Goal: Navigation & Orientation: Find specific page/section

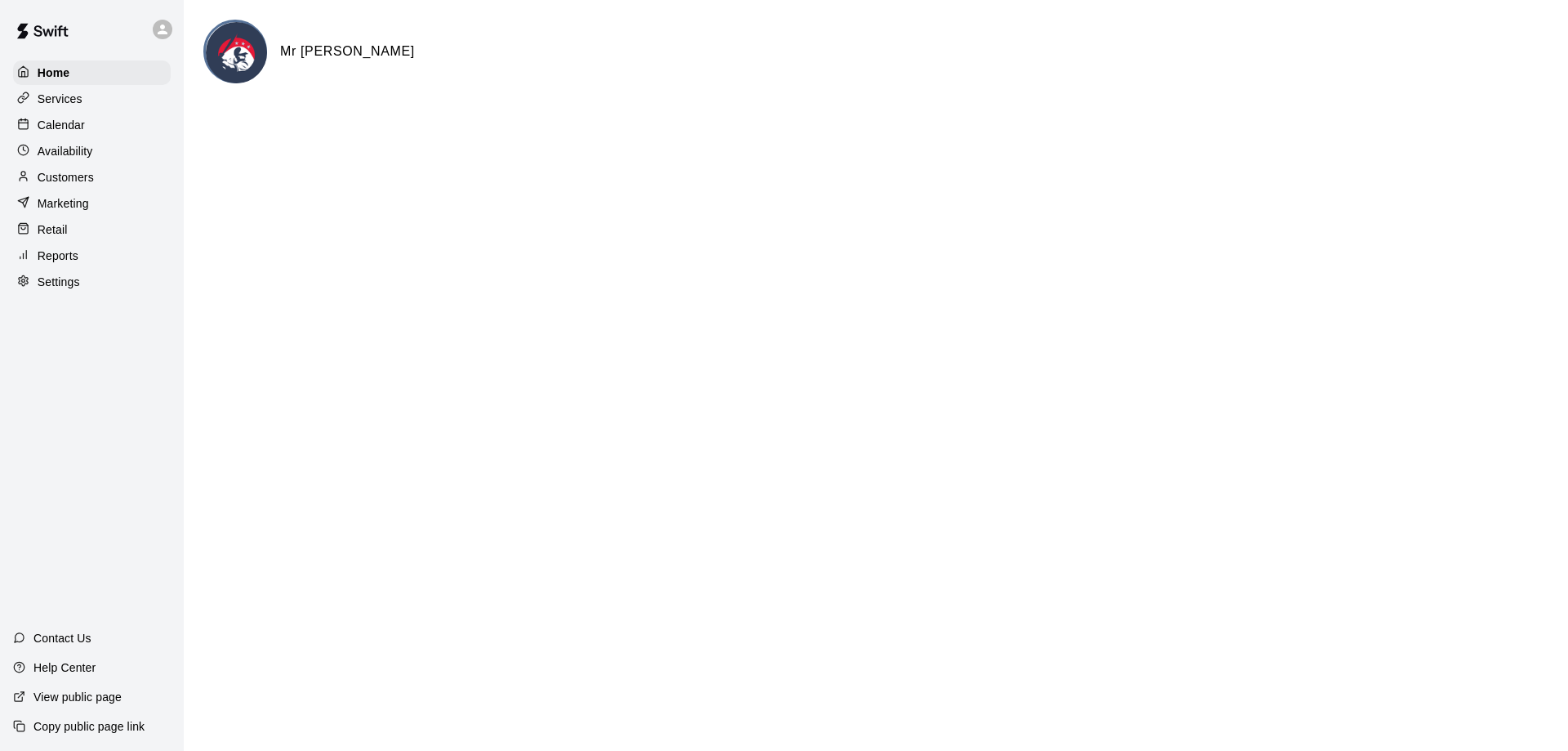
click at [54, 130] on p "Calendar" at bounding box center [61, 125] width 48 height 16
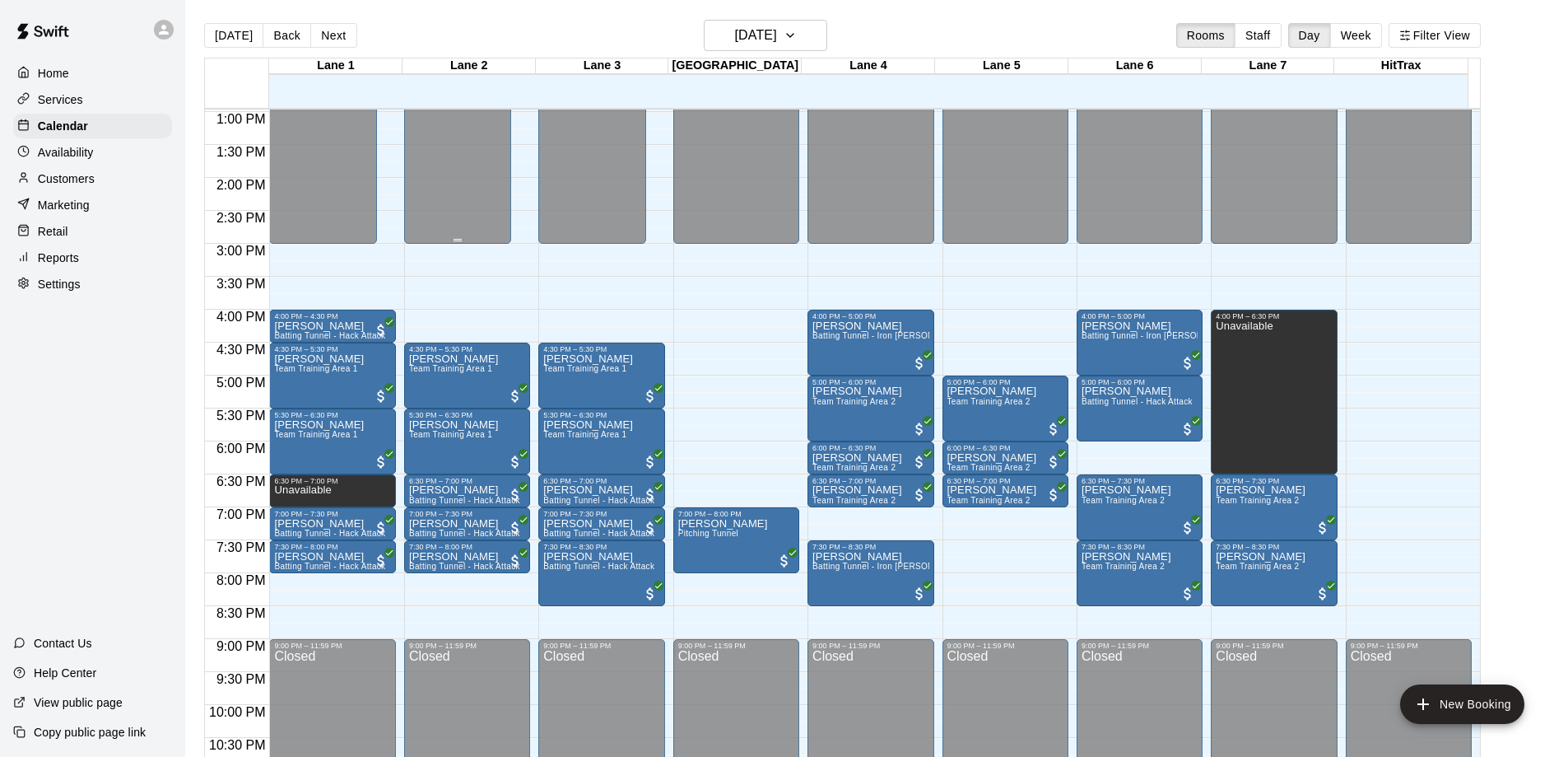
scroll to position [916, 0]
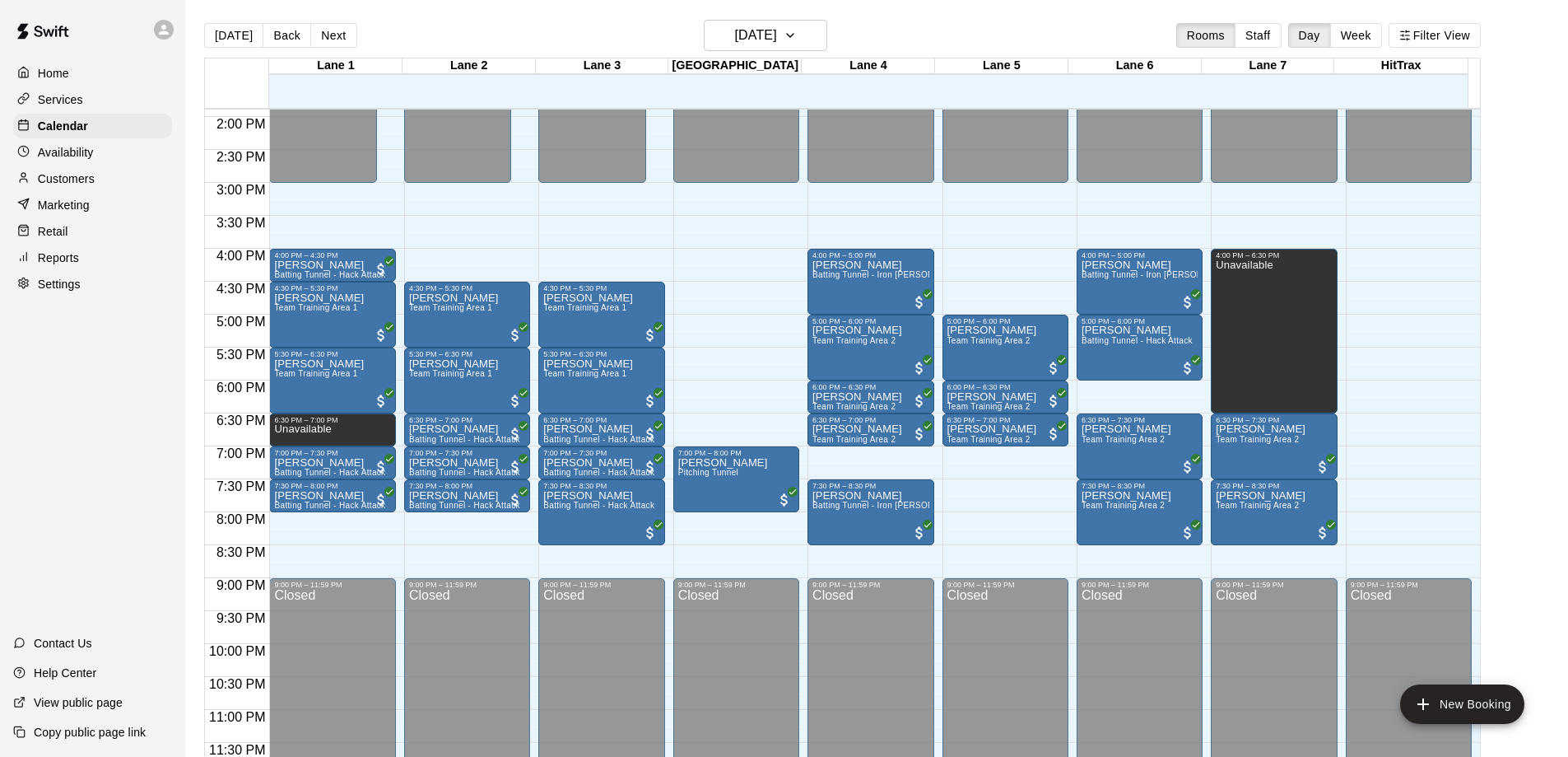
click at [30, 500] on div "Home Services Calendar Availability Customers Marketing Retail Reports Settings…" at bounding box center [92, 378] width 186 height 757
click at [329, 30] on button "Next" at bounding box center [333, 34] width 46 height 24
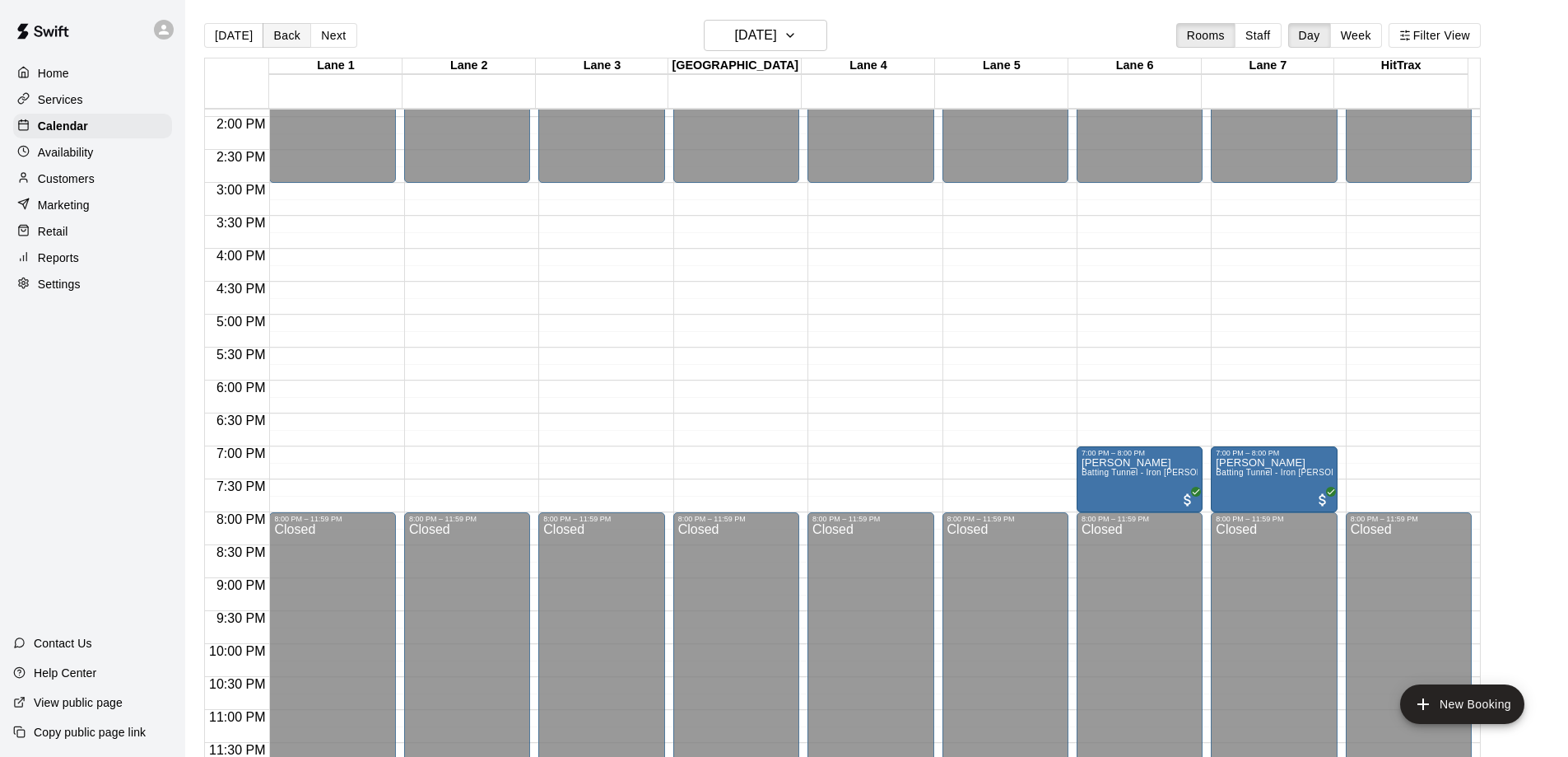
click at [269, 34] on button "Back" at bounding box center [287, 34] width 49 height 24
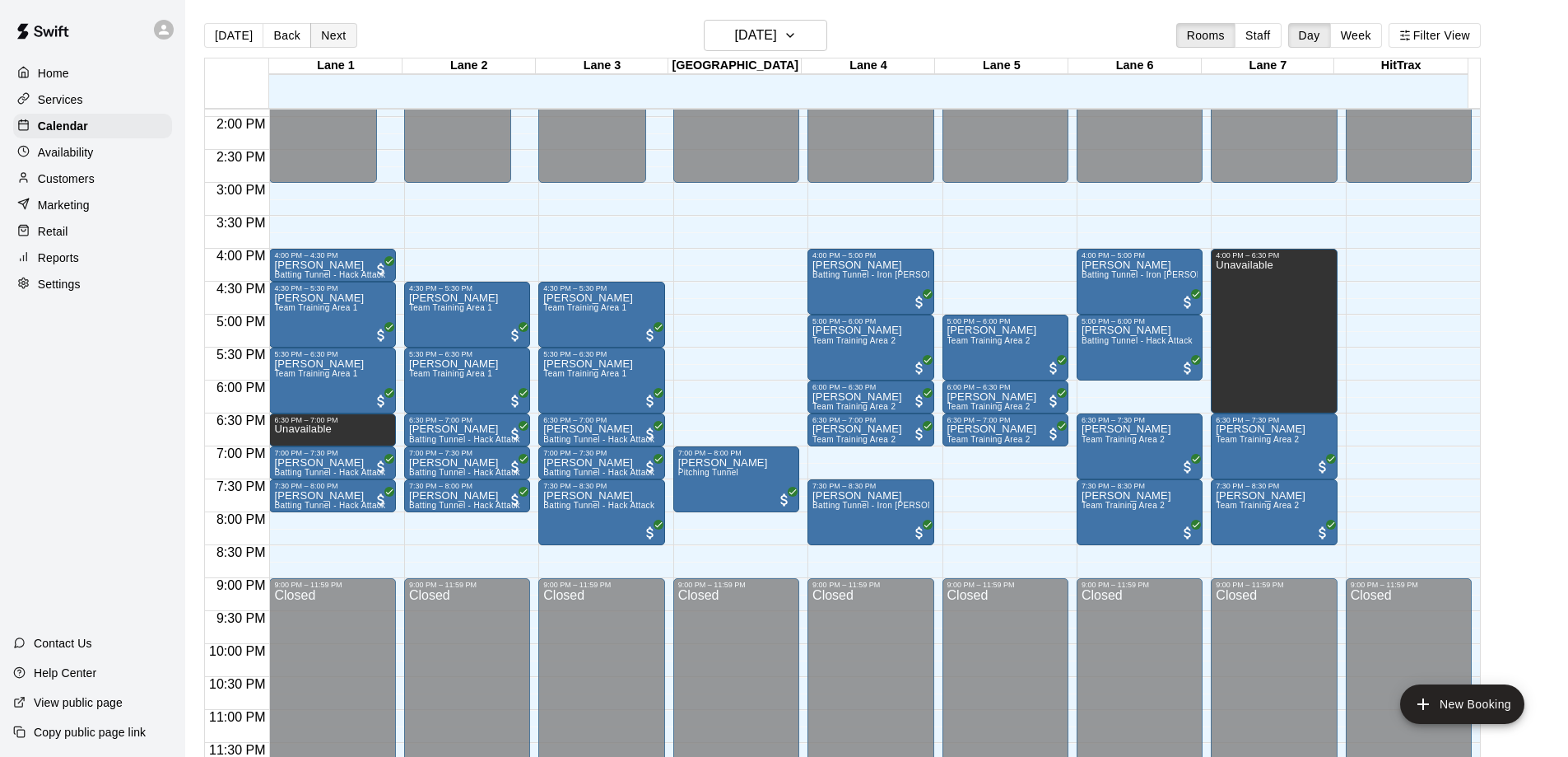
click at [326, 32] on button "Next" at bounding box center [333, 34] width 46 height 24
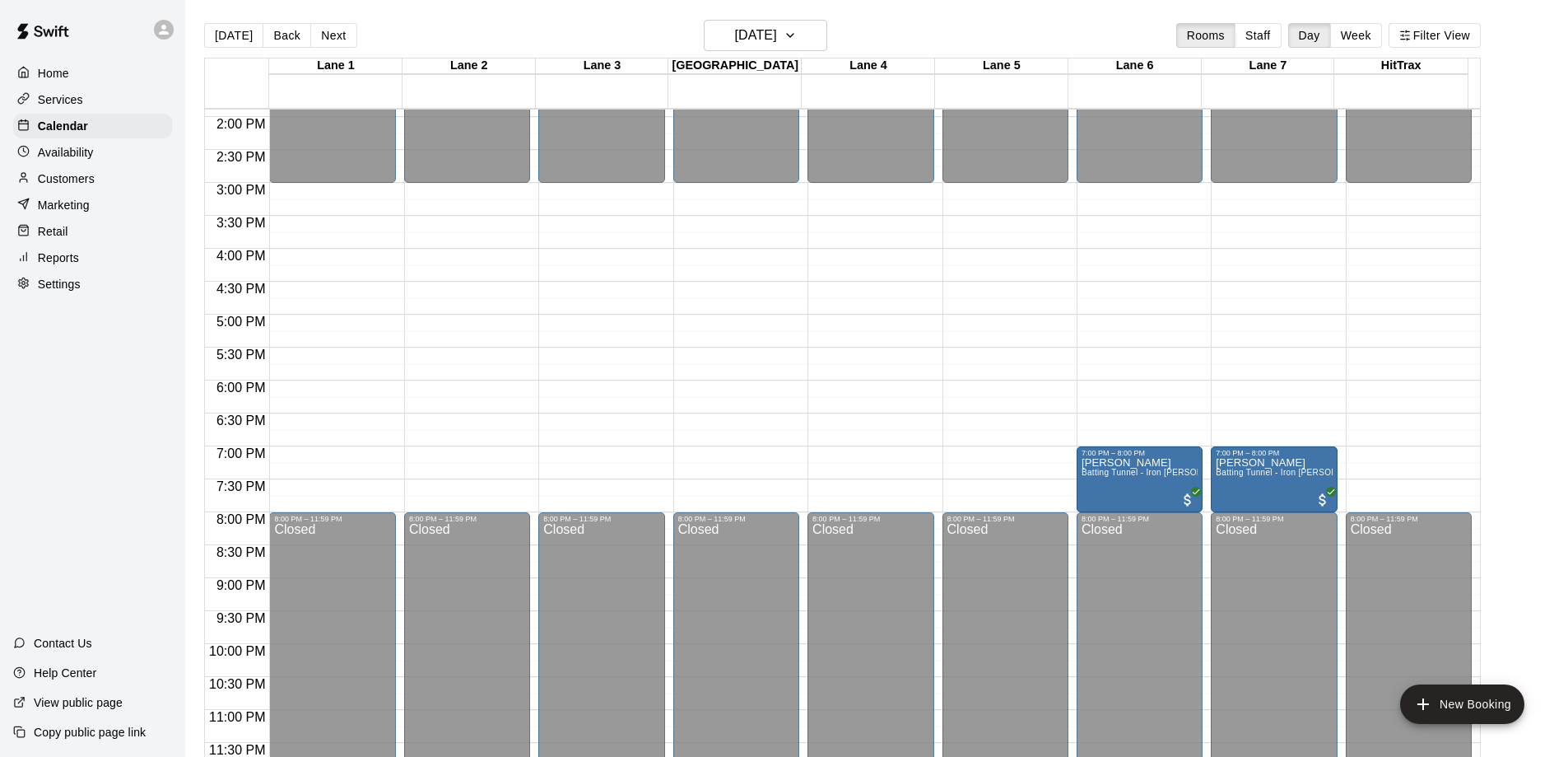
click at [105, 434] on div "Home Services Calendar Availability Customers Marketing Retail Reports Settings…" at bounding box center [92, 378] width 186 height 757
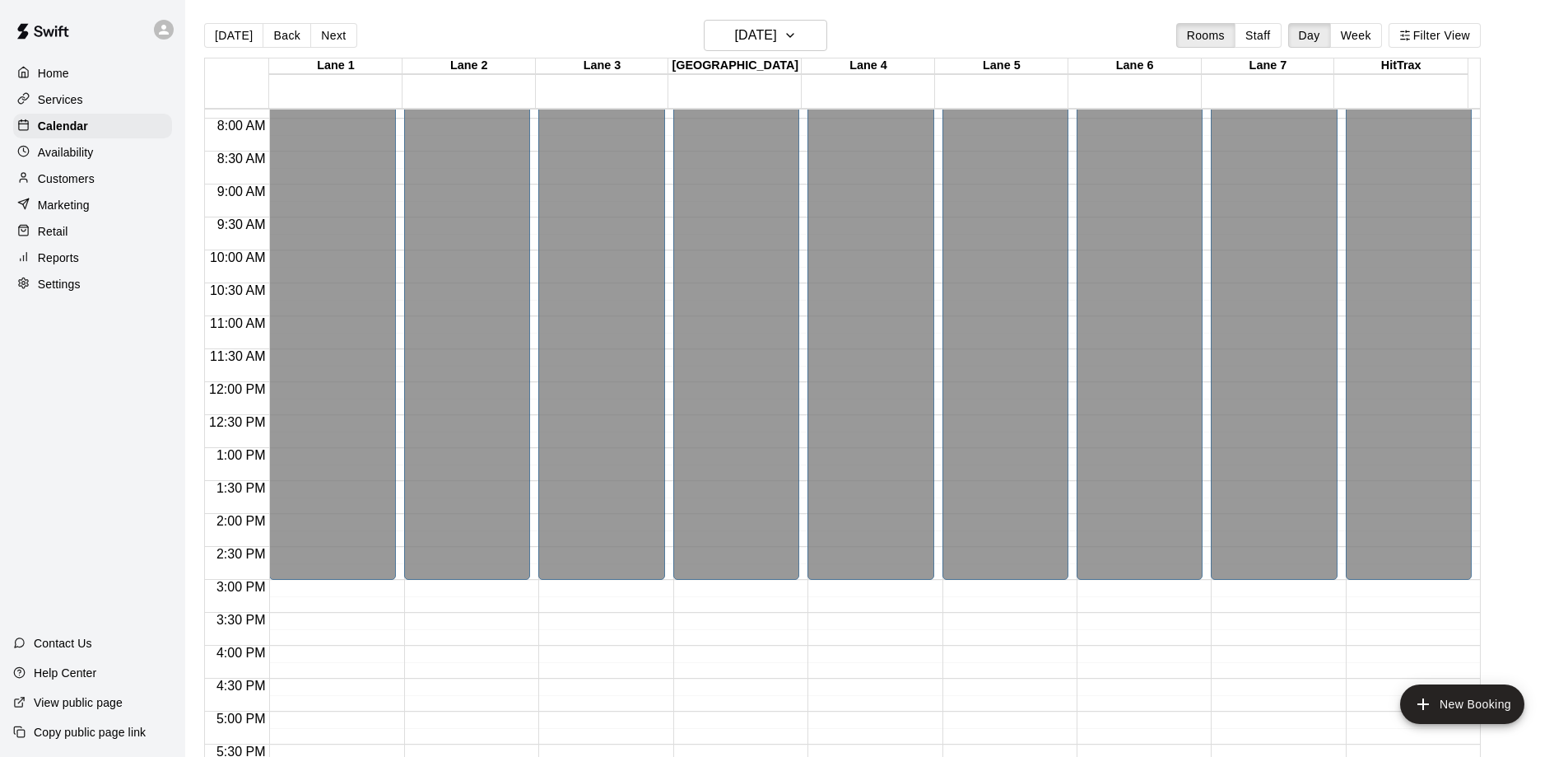
scroll to position [504, 0]
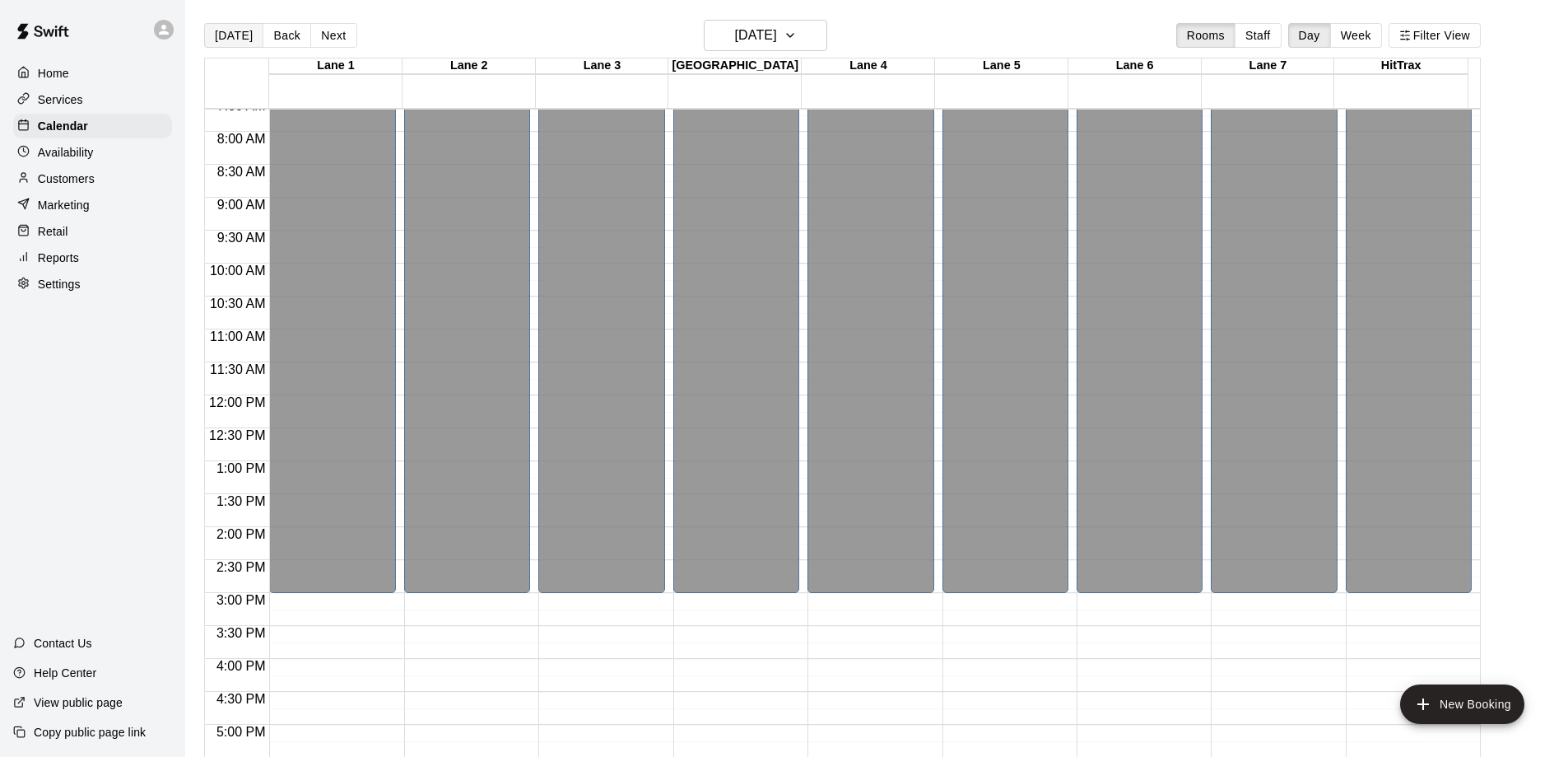
click at [240, 37] on button "[DATE]" at bounding box center [233, 34] width 59 height 24
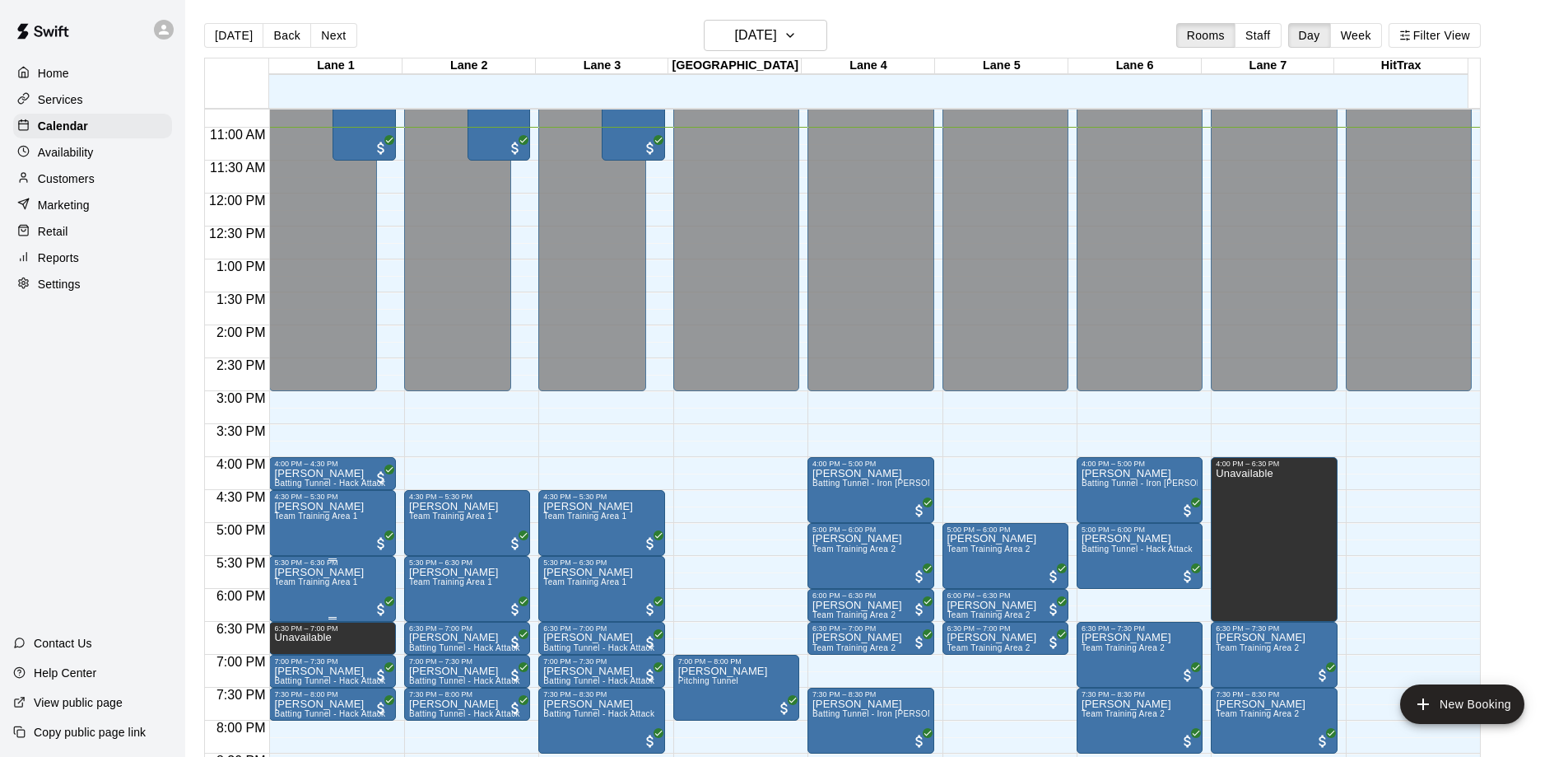
scroll to position [587, 0]
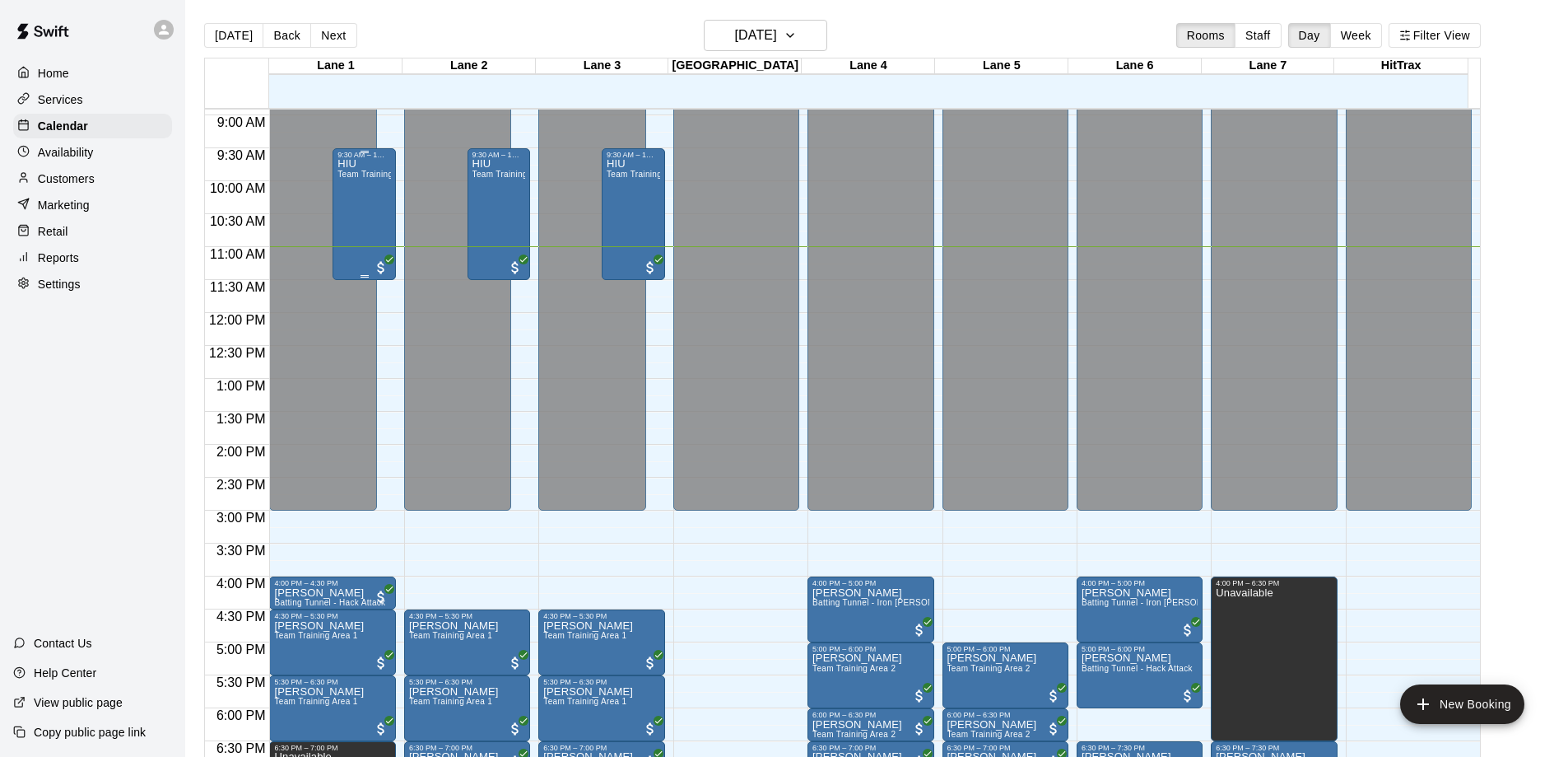
click at [349, 192] on div "HIU Team Training Area 1" at bounding box center [364, 537] width 53 height 757
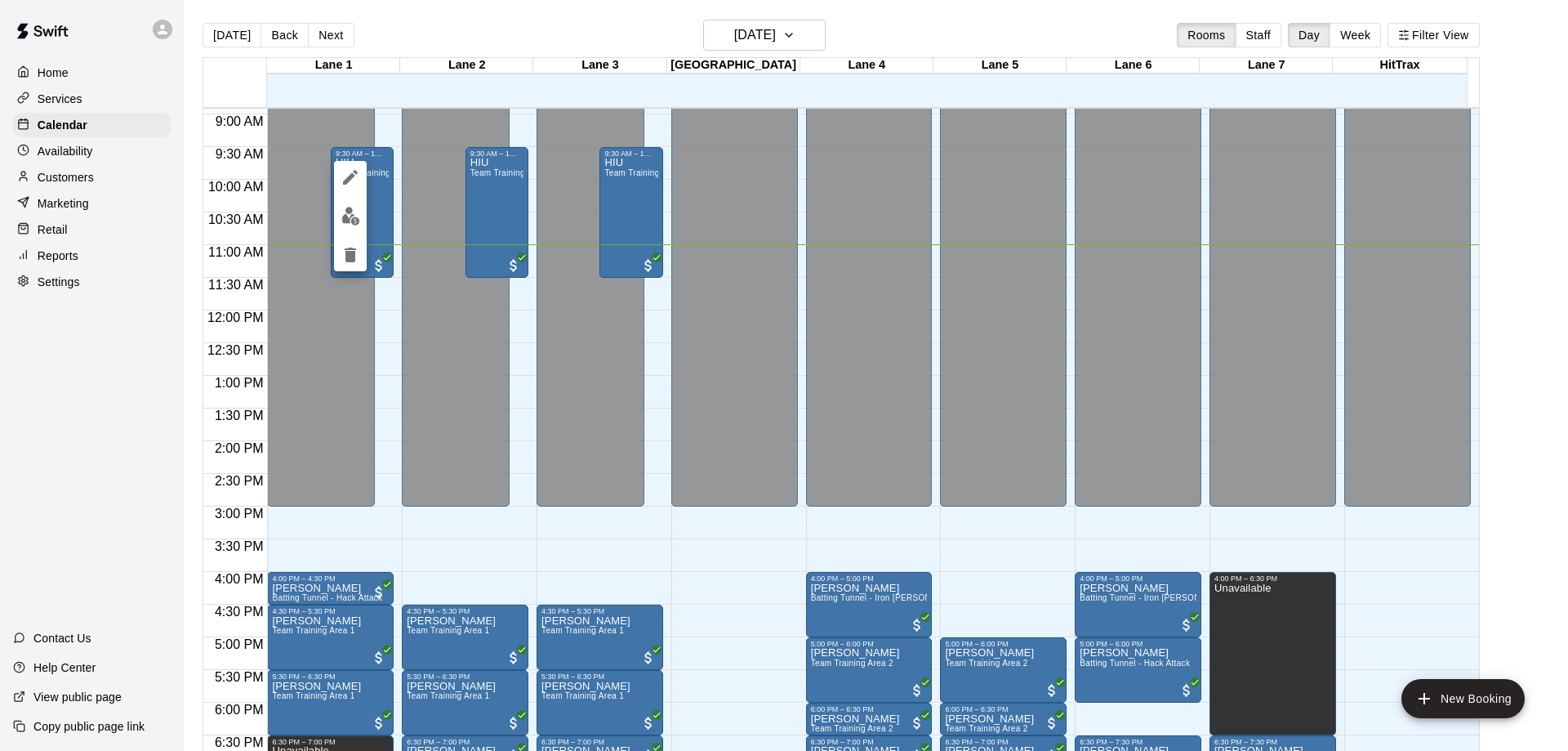
click at [154, 422] on div at bounding box center [784, 376] width 1568 height 751
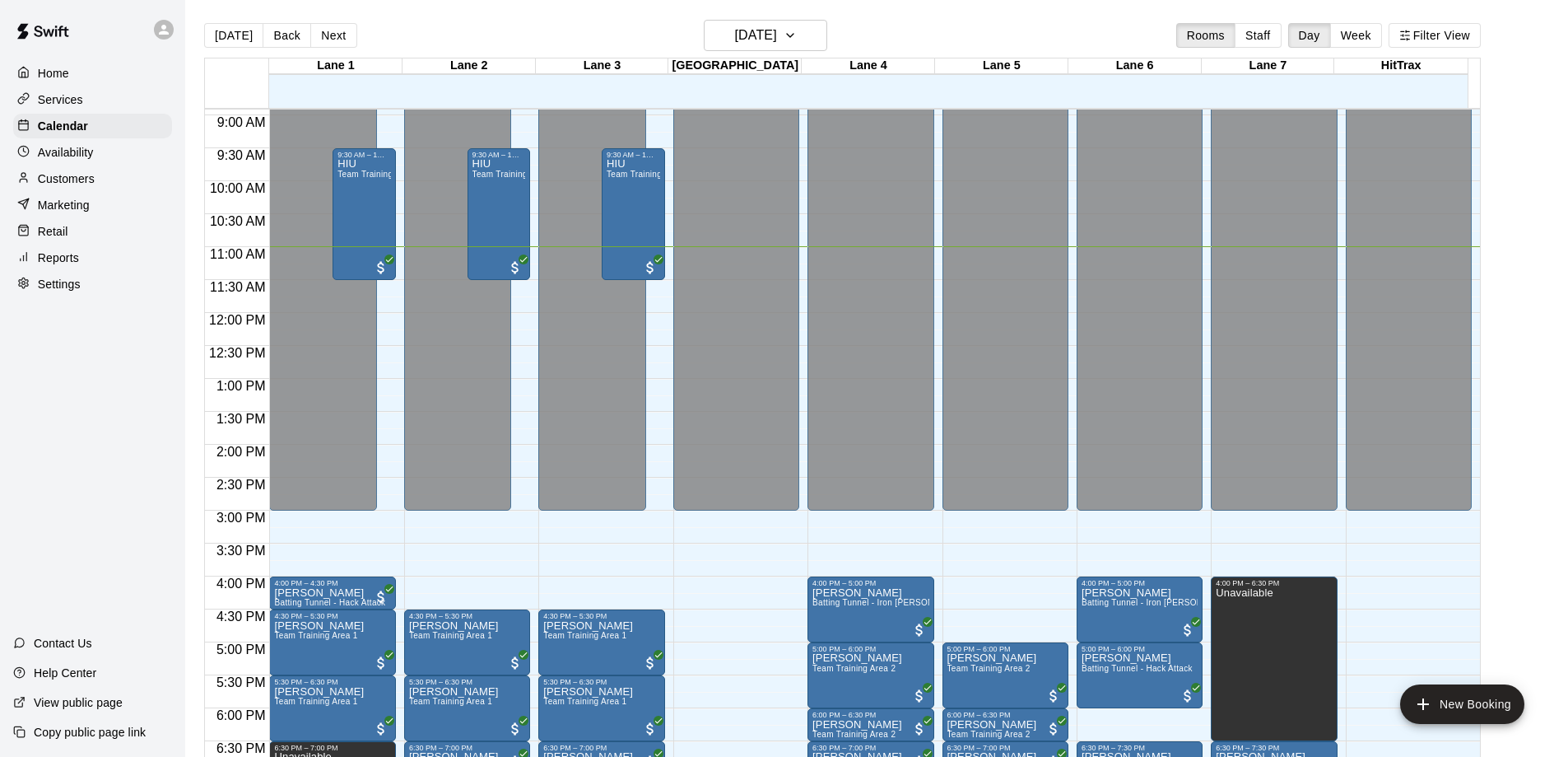
click at [472, 31] on div "Today Back Next Wednesday Oct 15 Rooms Staff Day Week Filter View" at bounding box center [842, 39] width 1276 height 38
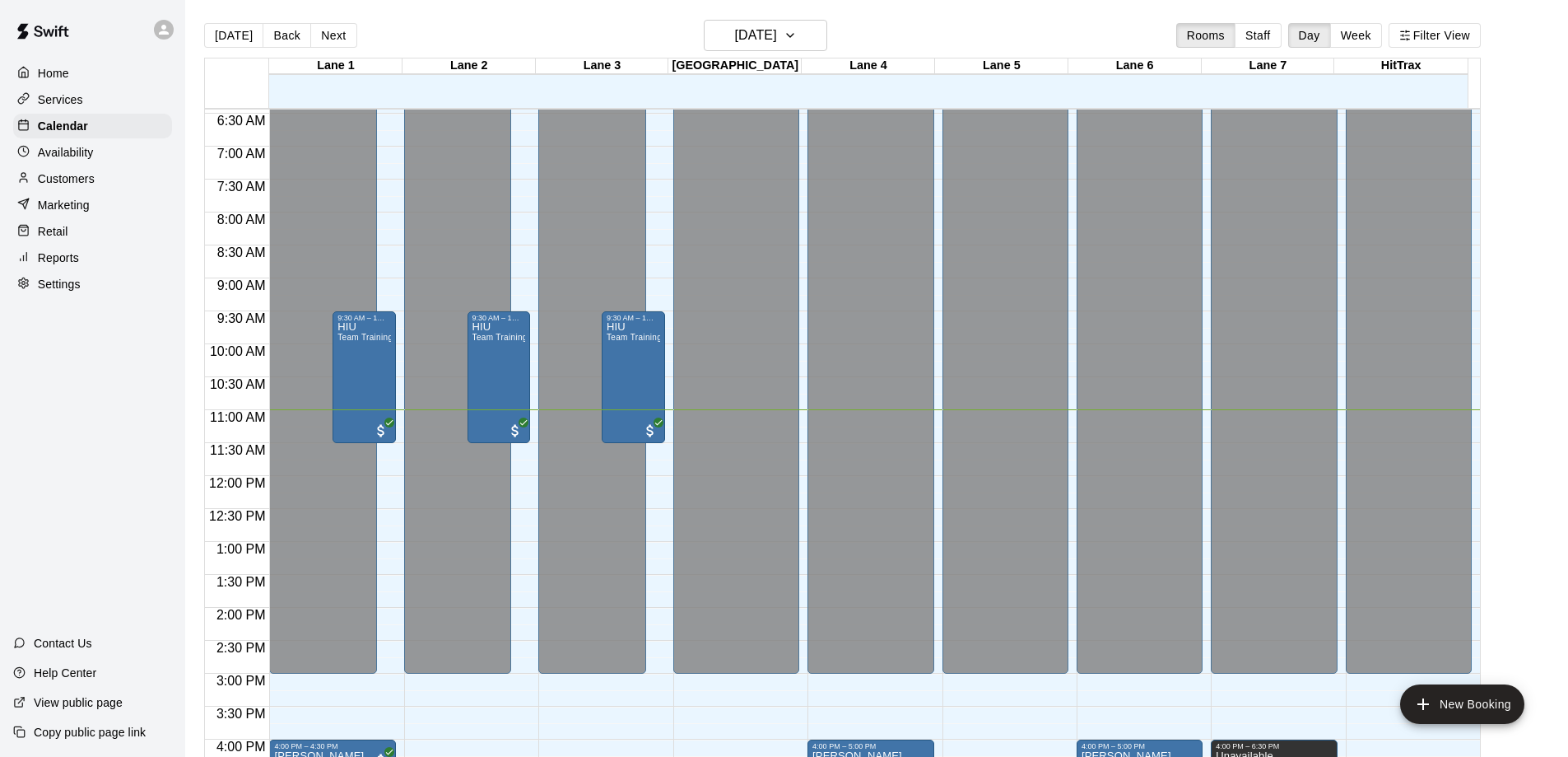
scroll to position [412, 0]
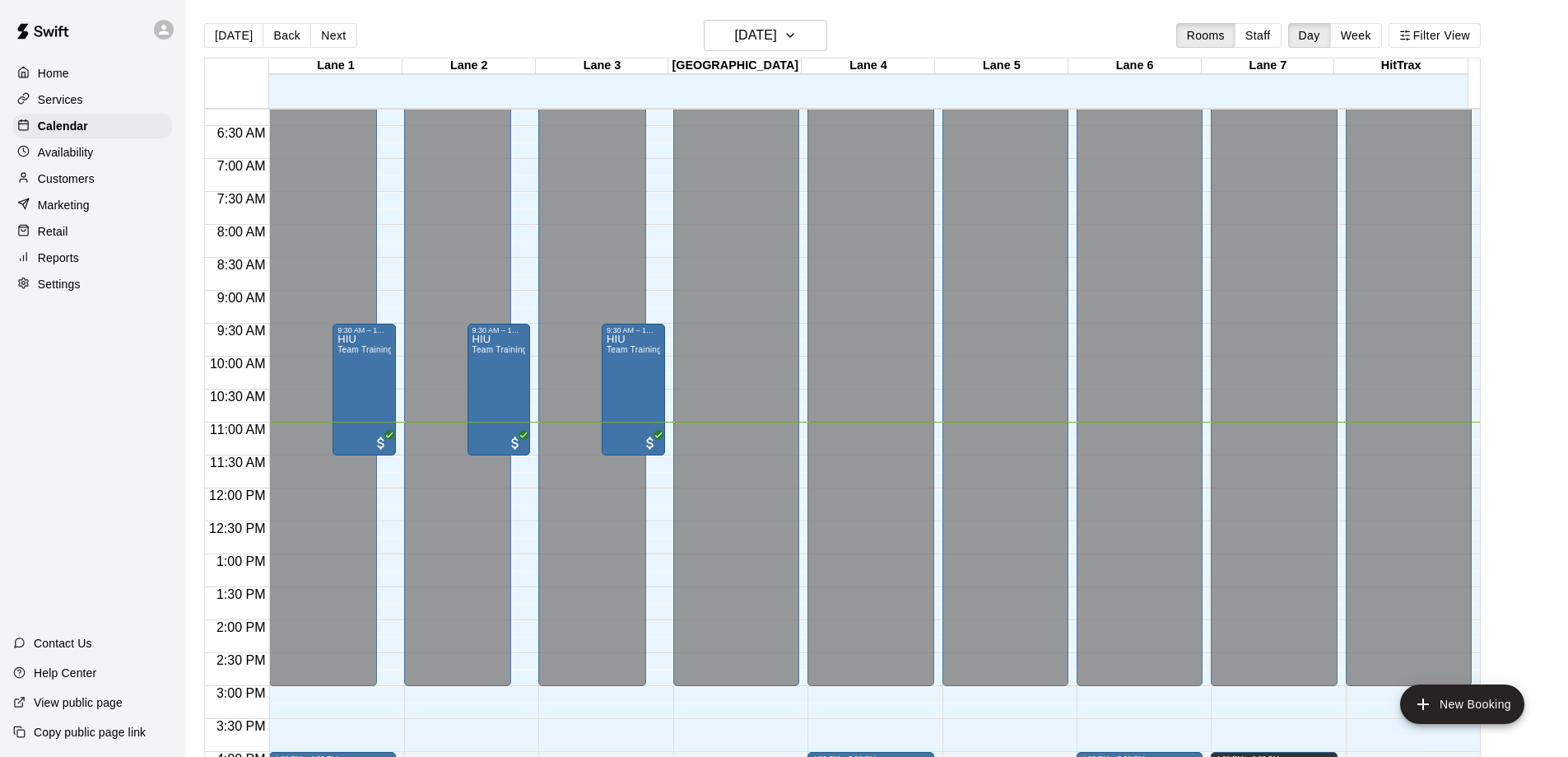
click at [52, 417] on div "Home Services Calendar Availability Customers Marketing Retail Reports Settings…" at bounding box center [92, 378] width 186 height 757
click at [80, 187] on p "Customers" at bounding box center [66, 178] width 57 height 16
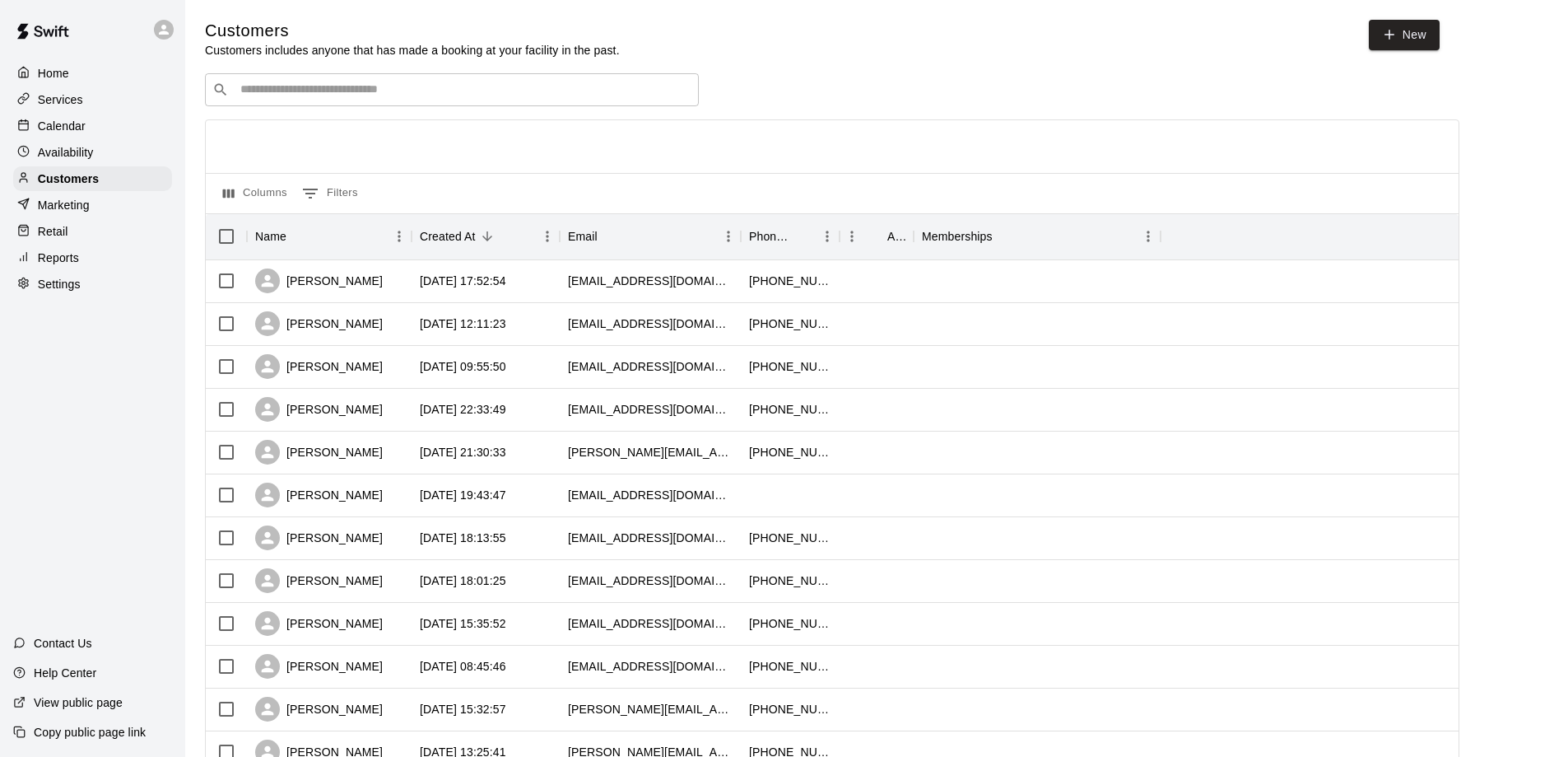
click at [817, 71] on div "Customers Customers includes anyone that has made a booking at your facility in…" at bounding box center [876, 697] width 1343 height 1355
click at [36, 463] on div "Home Services Calendar Availability Customers Marketing Retail Reports Settings…" at bounding box center [92, 378] width 186 height 757
click at [75, 180] on p "Customers" at bounding box center [68, 178] width 61 height 16
click at [59, 132] on p "Calendar" at bounding box center [62, 126] width 48 height 16
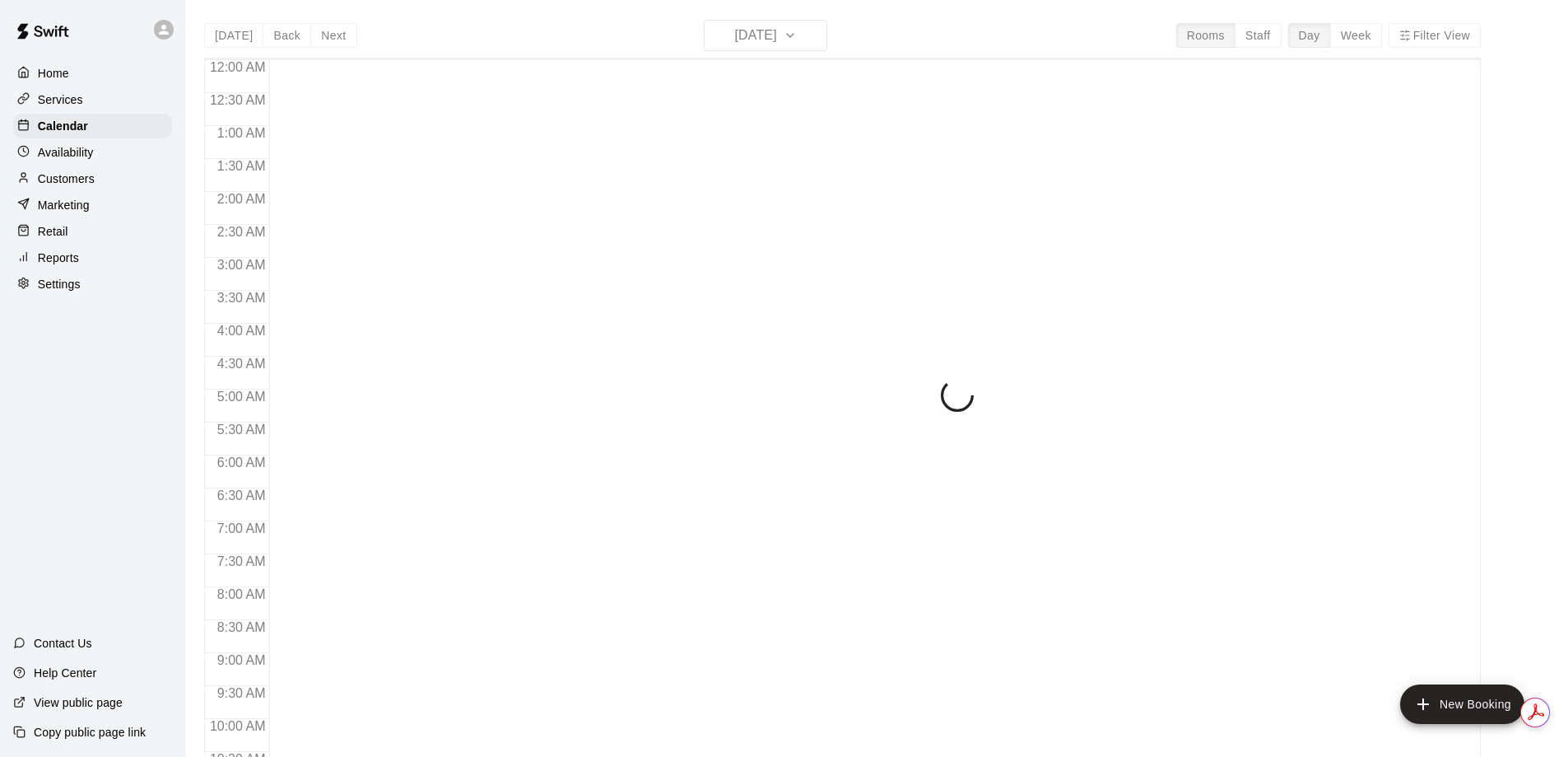
scroll to position [731, 0]
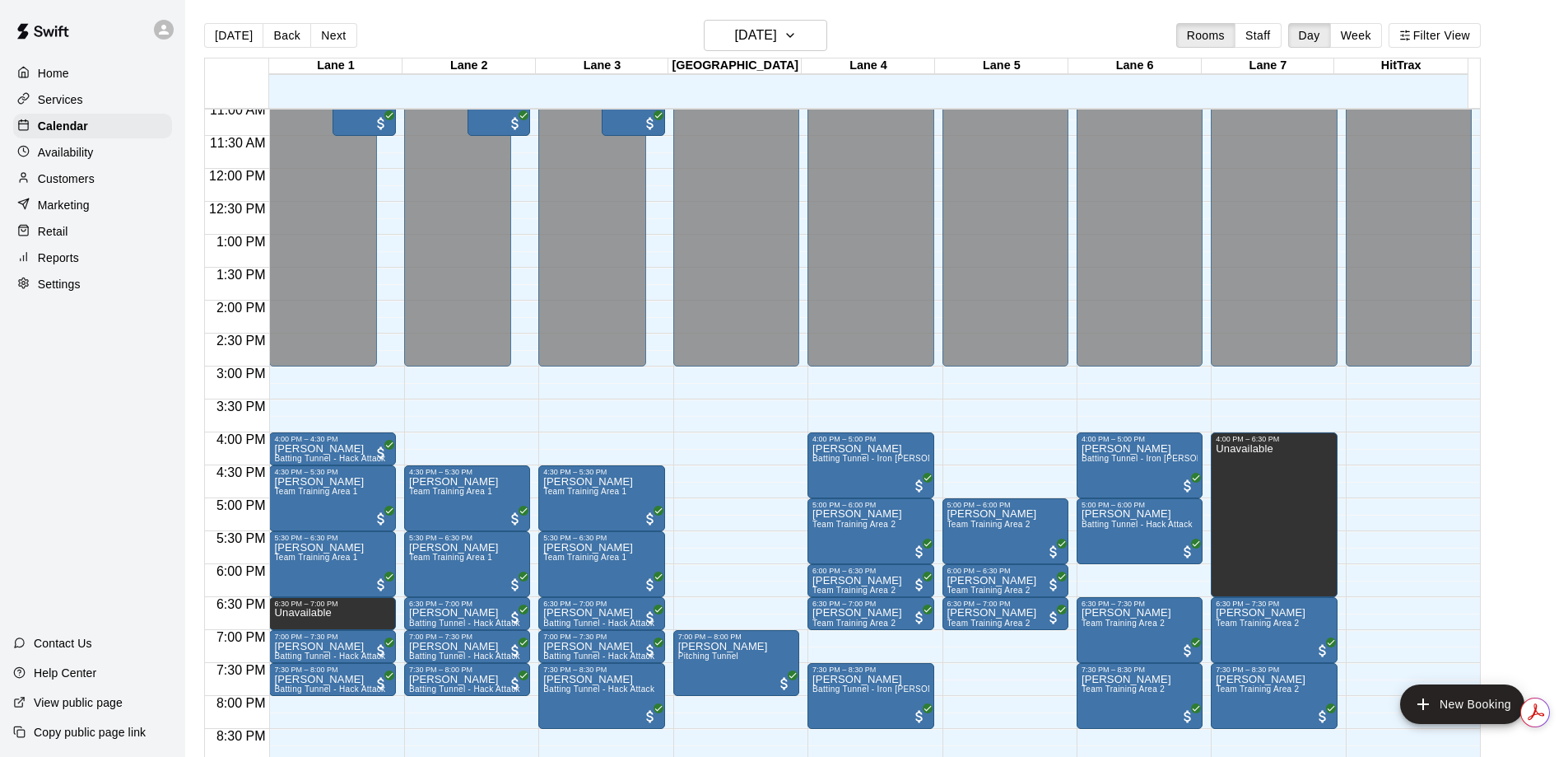
click at [118, 524] on div "Home Services Calendar Availability Customers Marketing Retail Reports Settings…" at bounding box center [92, 378] width 186 height 757
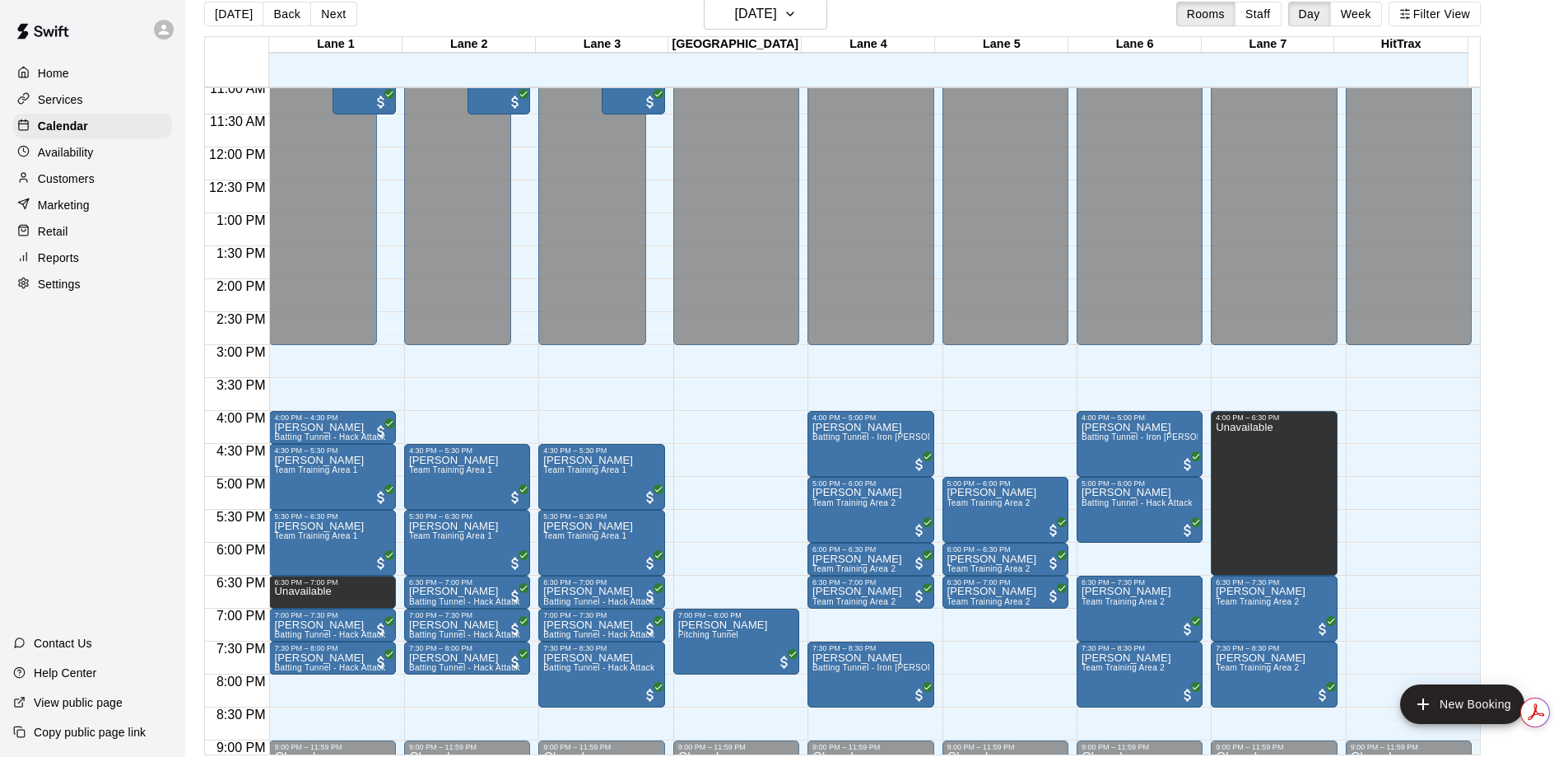
scroll to position [26, 0]
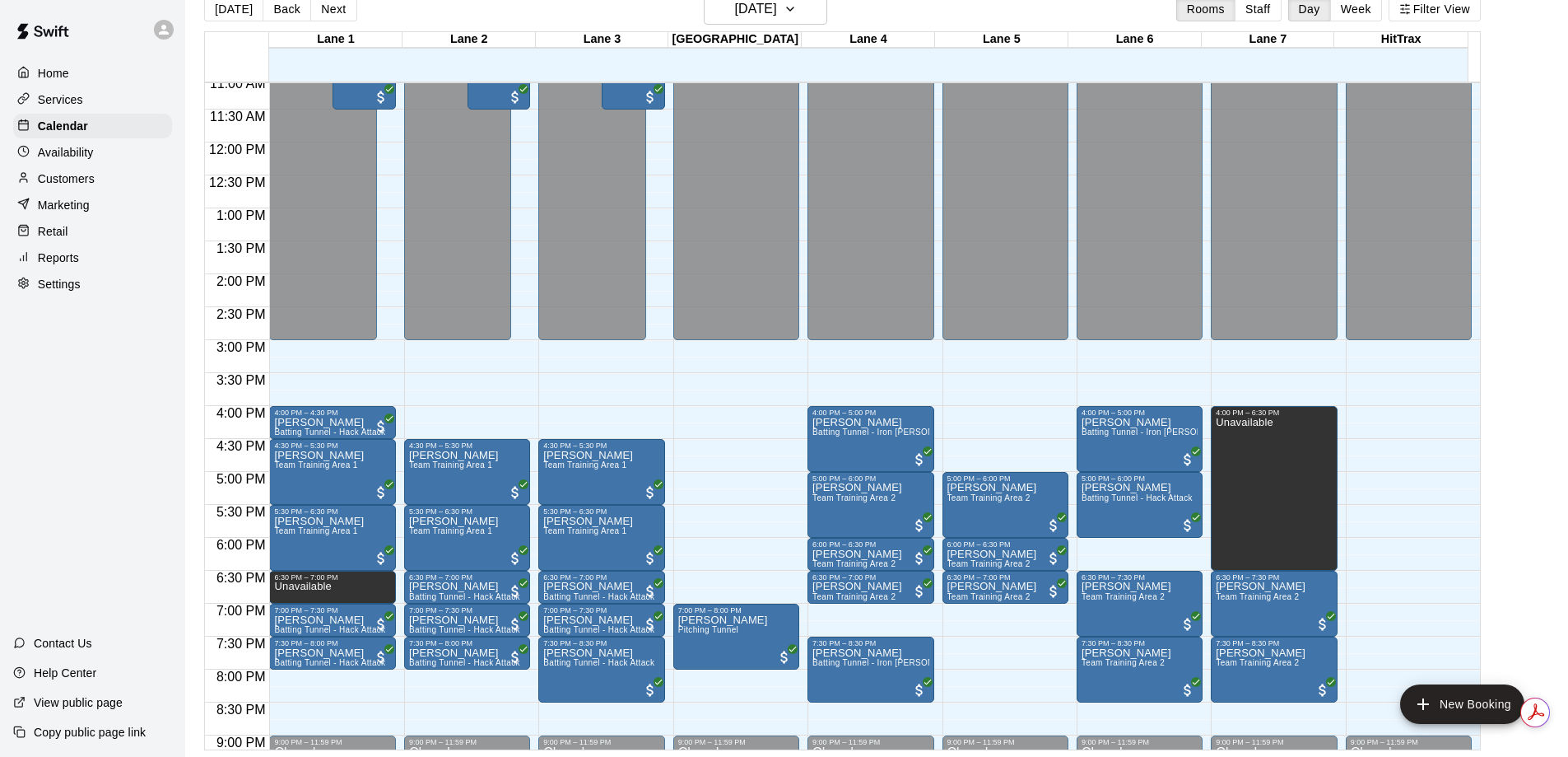
click at [141, 459] on div "Home Services Calendar Availability Customers Marketing Retail Reports Settings…" at bounding box center [92, 378] width 186 height 757
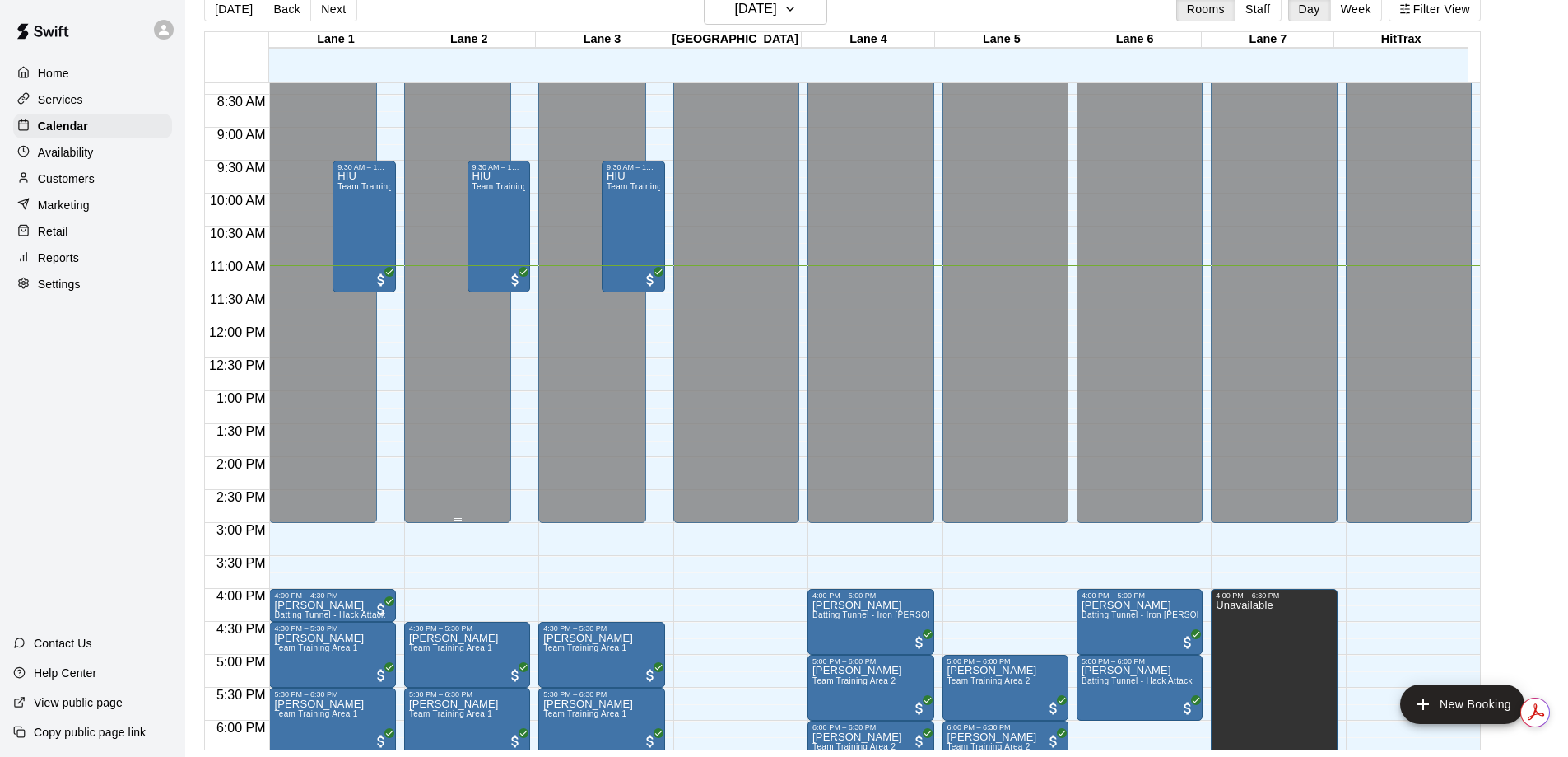
scroll to position [587, 0]
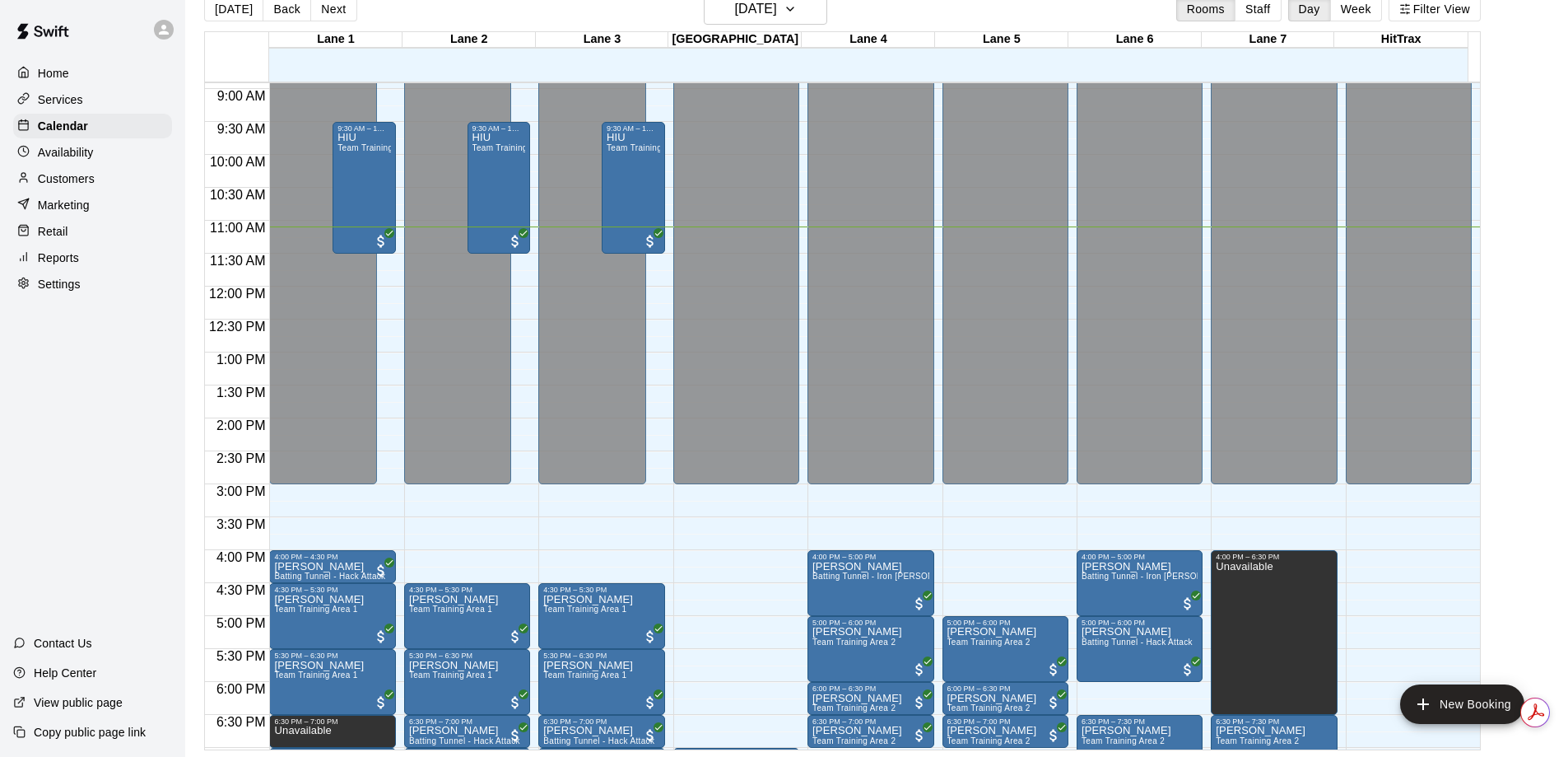
click at [139, 533] on div "Home Services Calendar Availability Customers Marketing Retail Reports Settings…" at bounding box center [92, 378] width 186 height 757
click at [132, 488] on div "Home Services Calendar Availability Customers Marketing Retail Reports Settings…" at bounding box center [92, 378] width 186 height 757
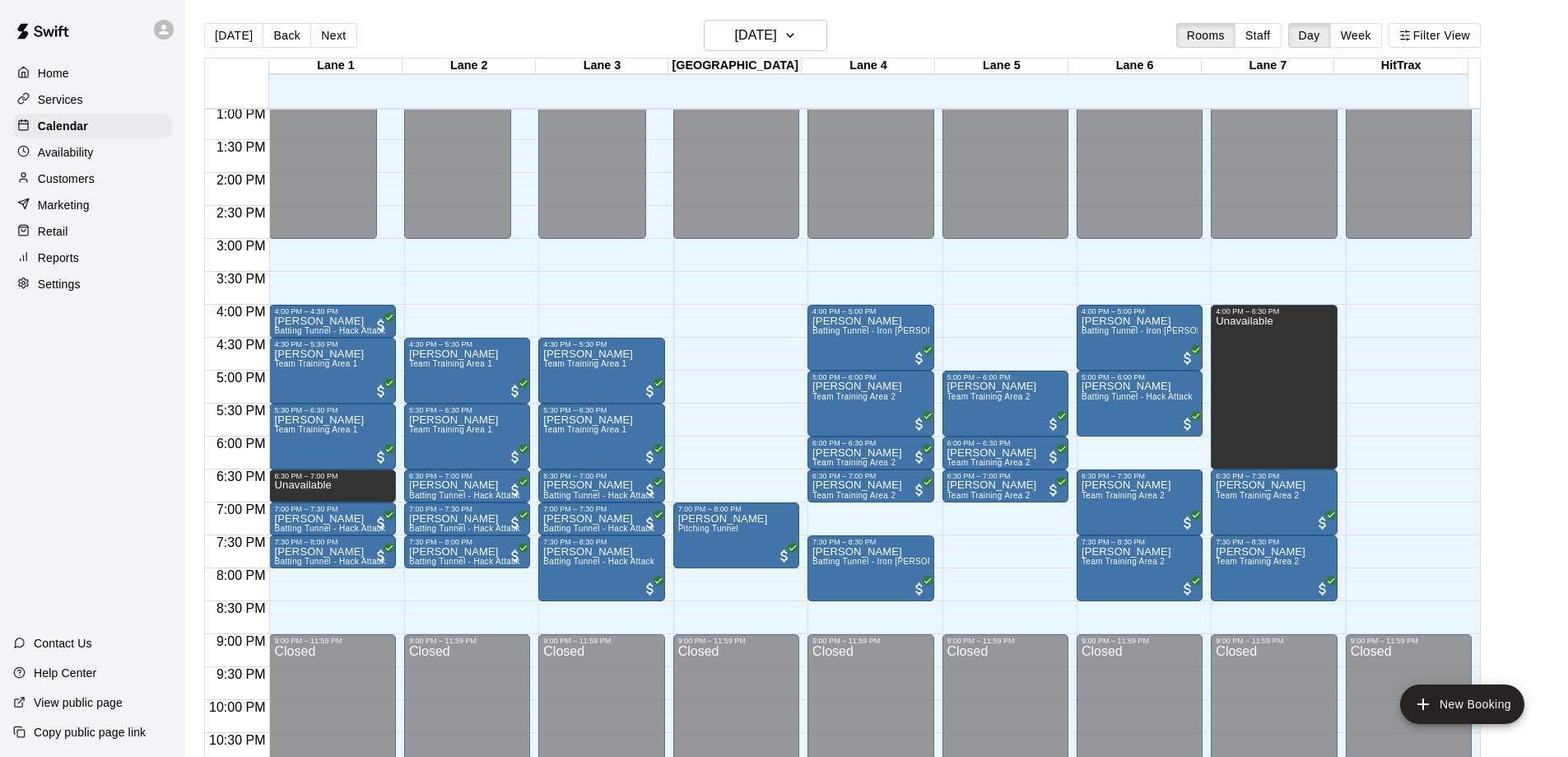
scroll to position [896, 0]
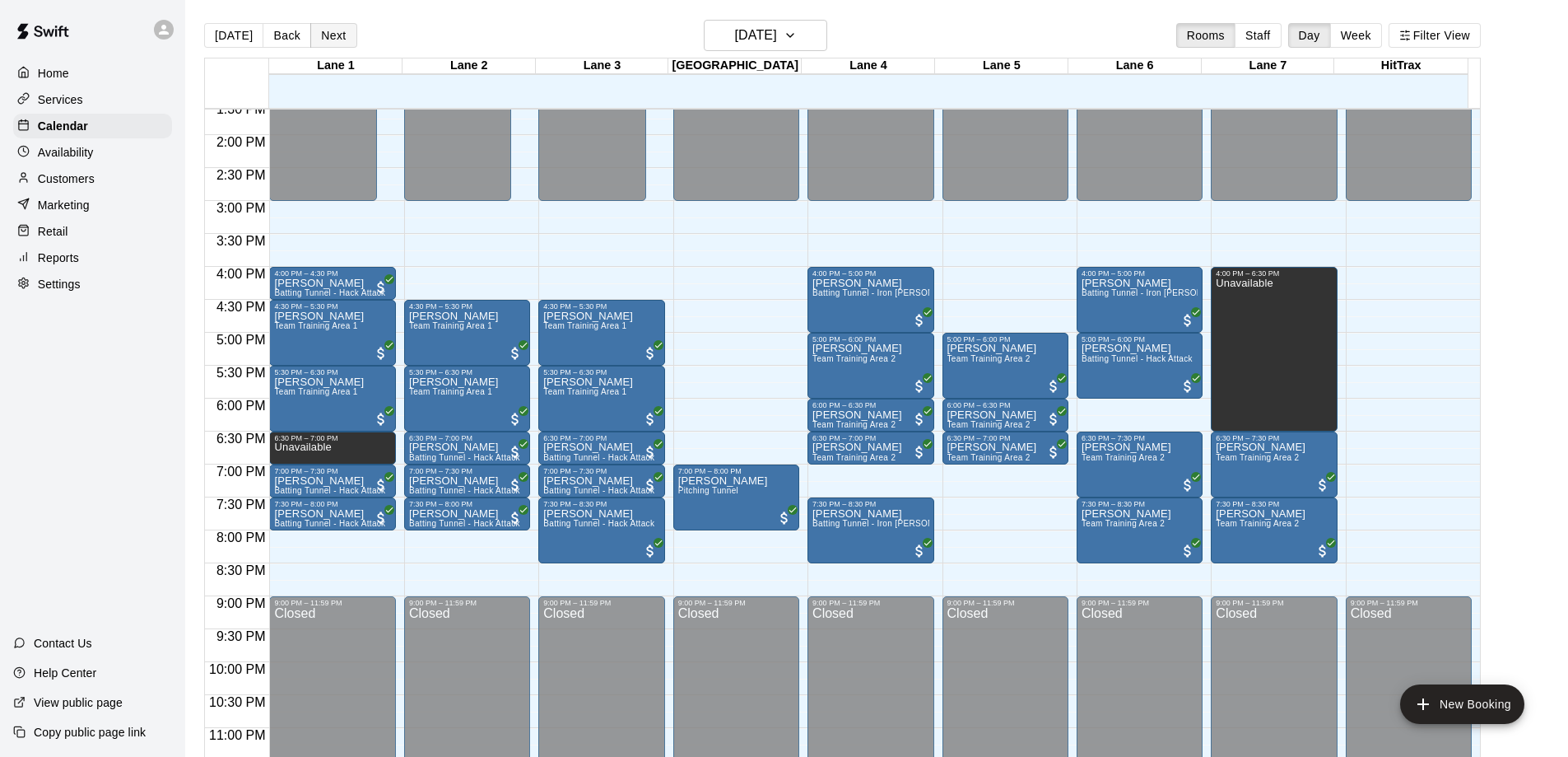
click at [321, 38] on button "Next" at bounding box center [333, 34] width 46 height 24
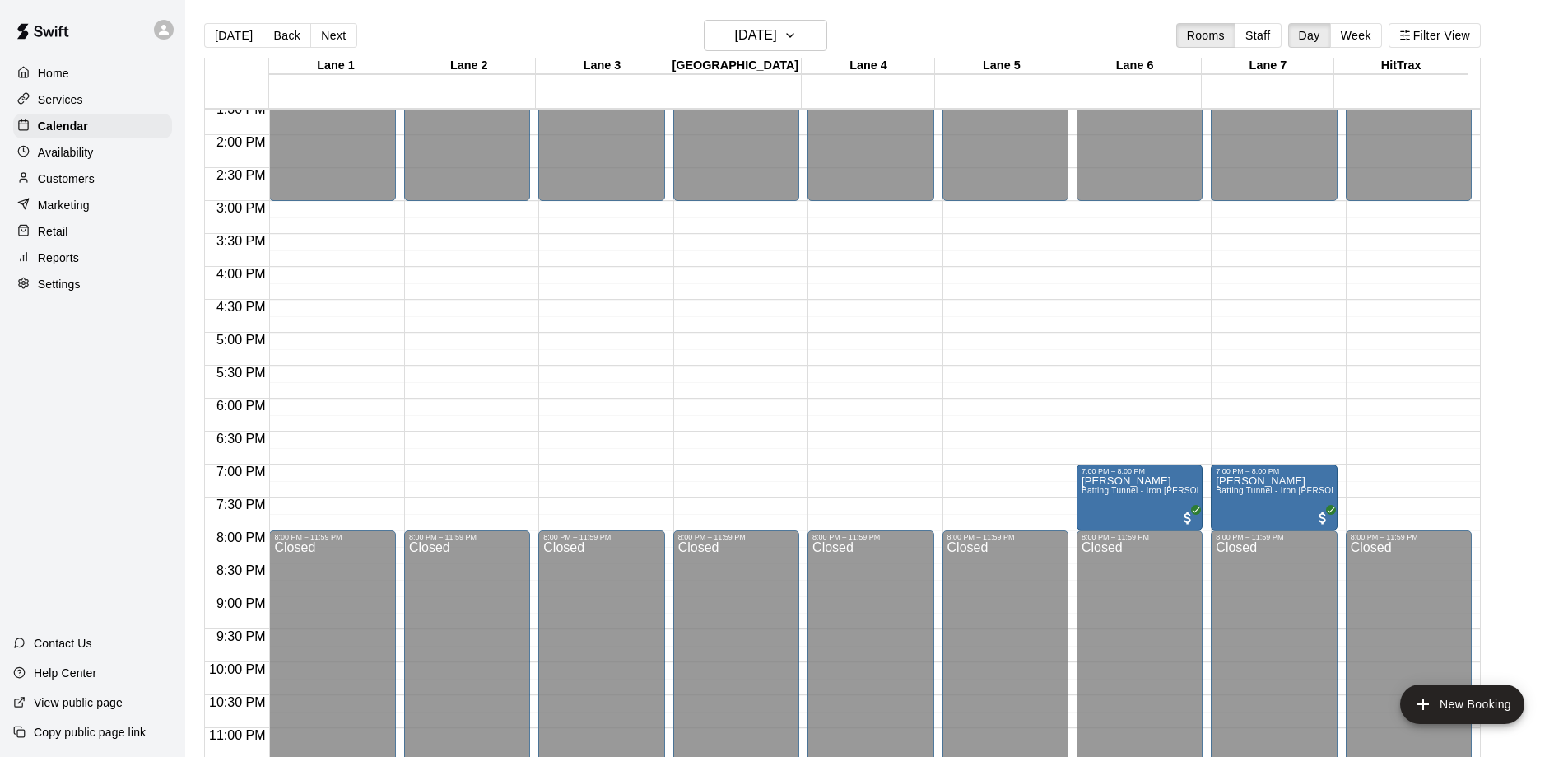
click at [135, 406] on div "Home Services Calendar Availability Customers Marketing Retail Reports Settings…" at bounding box center [92, 378] width 186 height 757
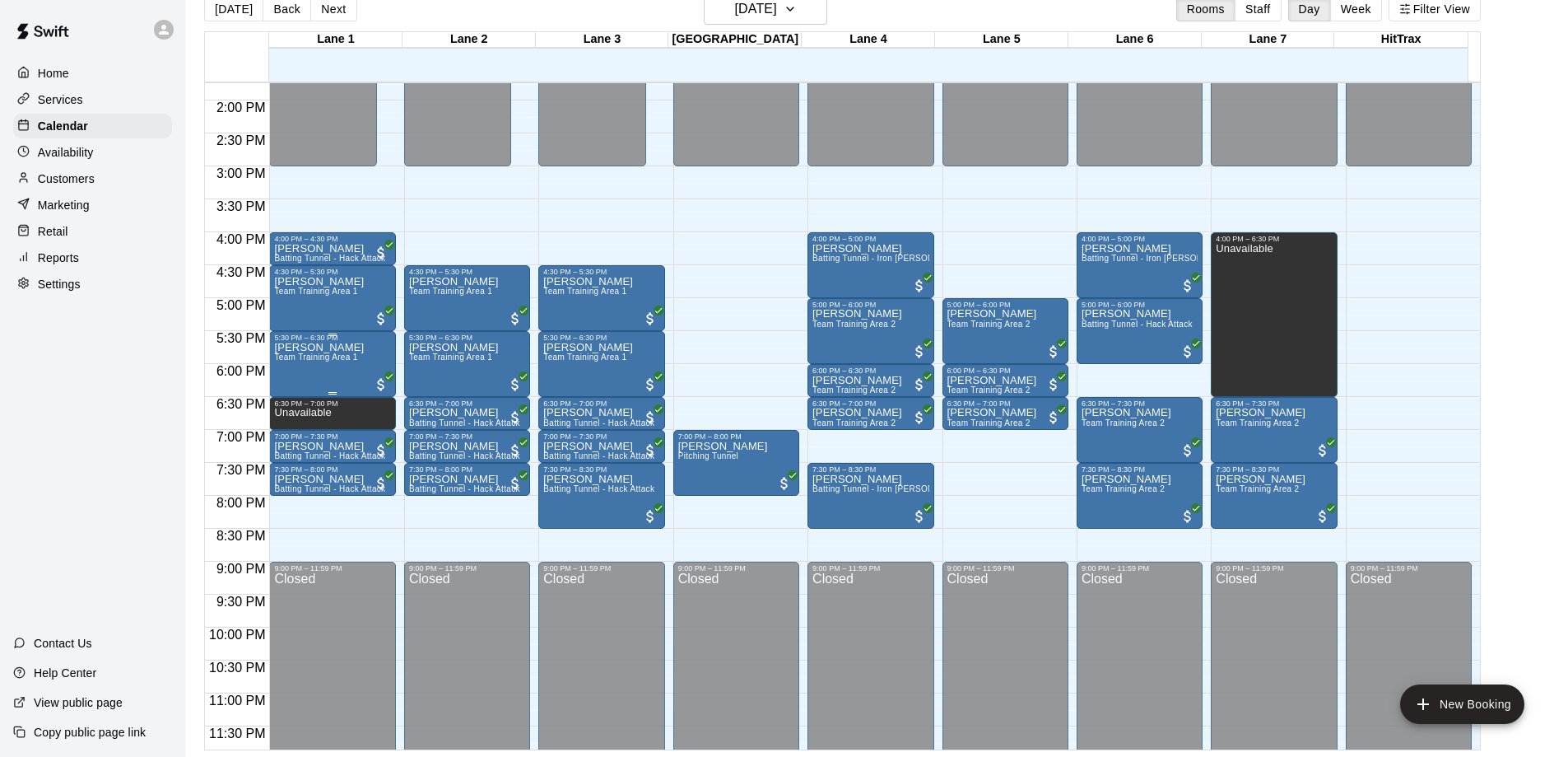
scroll to position [493, 0]
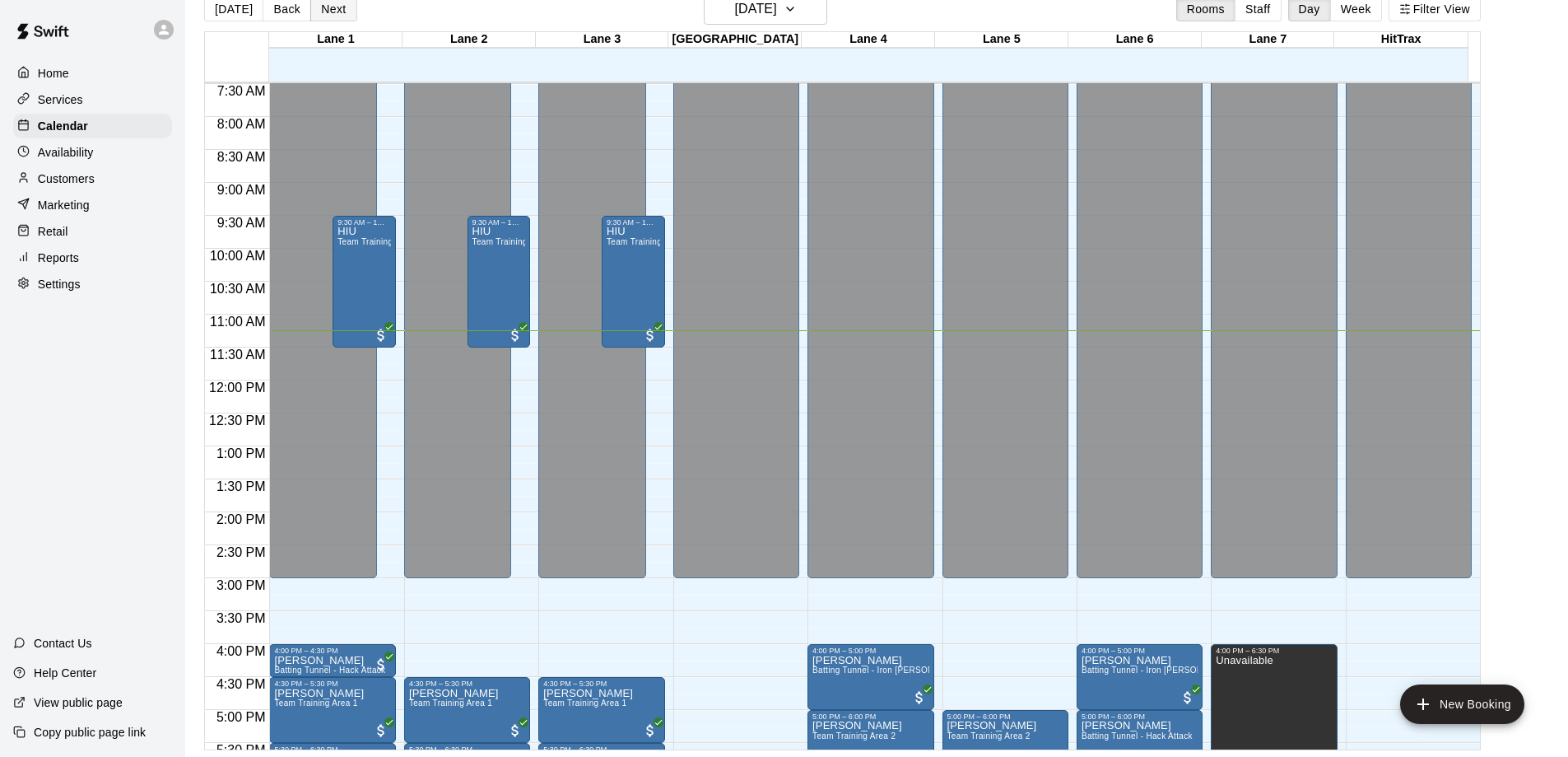
click at [315, 16] on button "Next" at bounding box center [333, 8] width 46 height 24
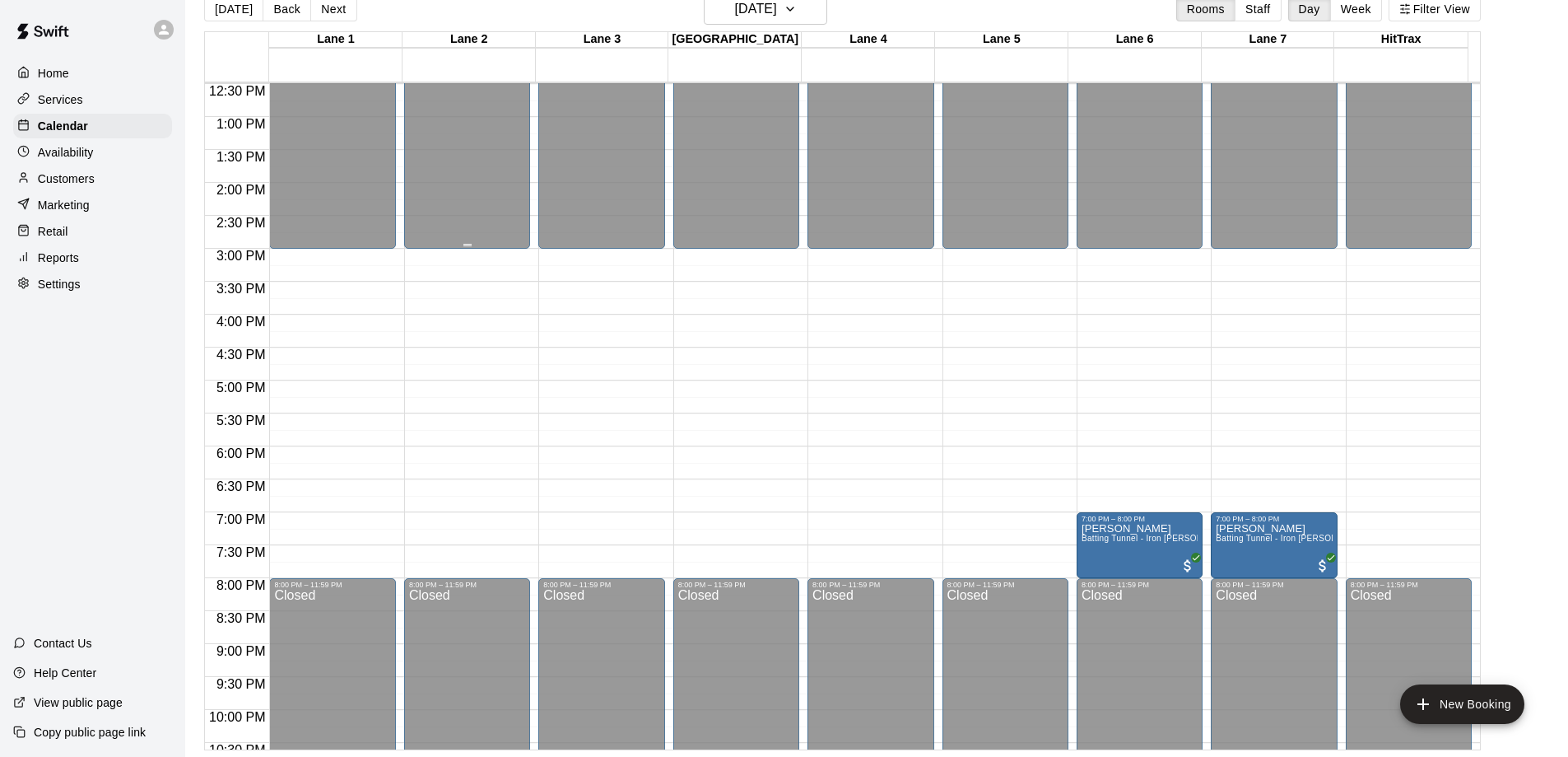
scroll to position [916, 0]
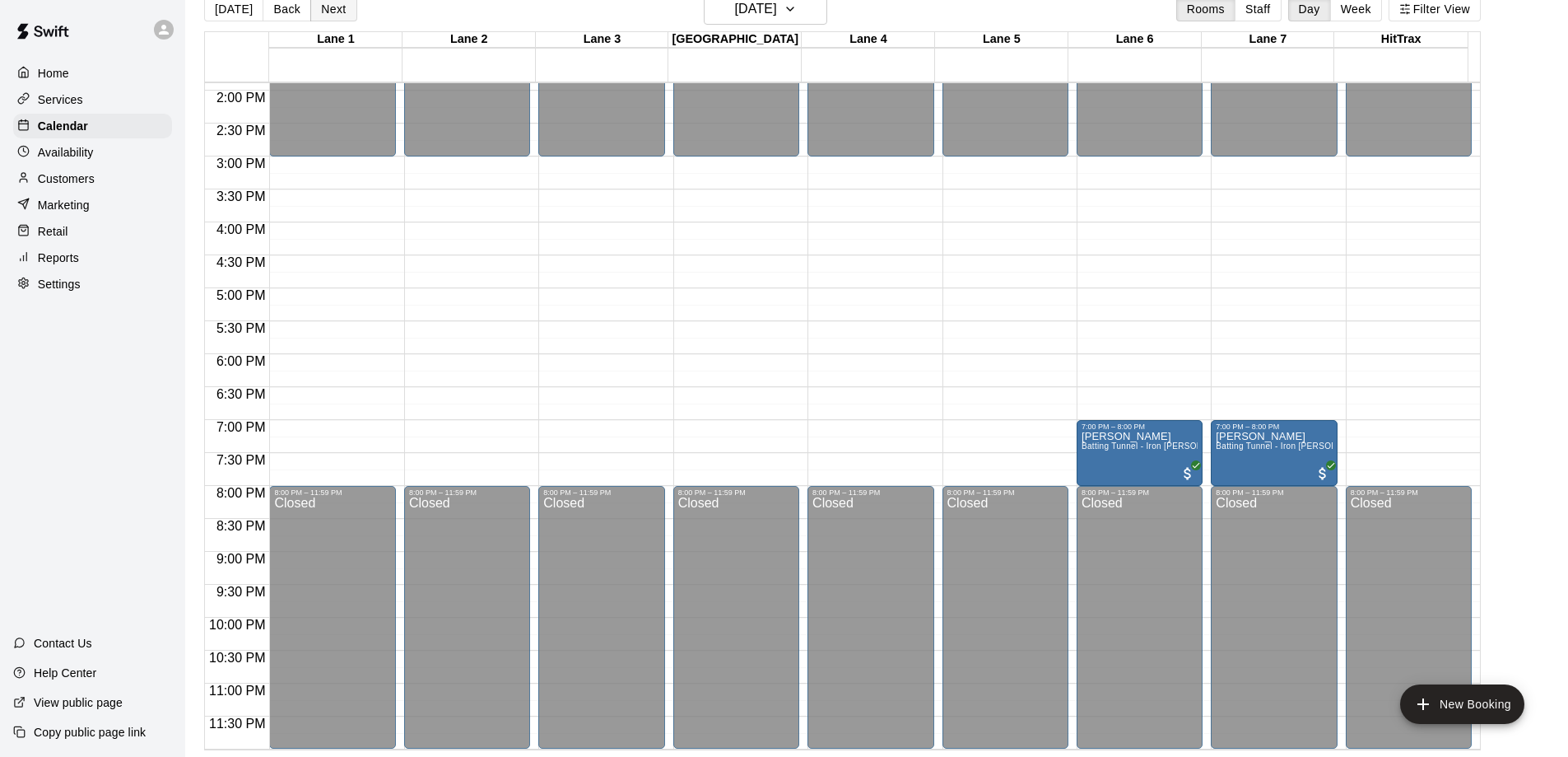
click at [339, 14] on button "Next" at bounding box center [333, 8] width 46 height 24
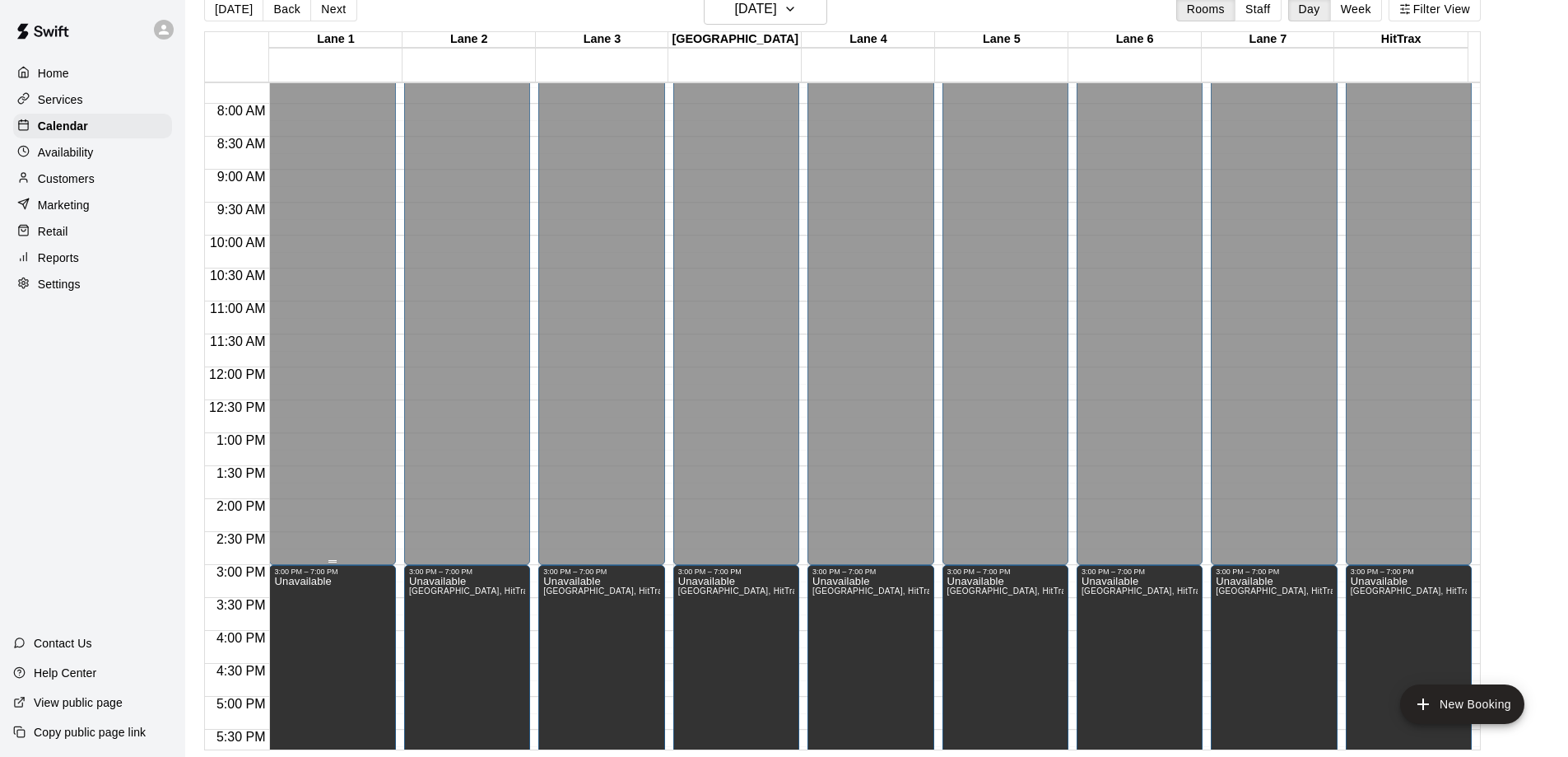
scroll to position [504, 0]
click at [99, 122] on div "Calendar" at bounding box center [92, 125] width 158 height 24
